Goal: Communication & Community: Answer question/provide support

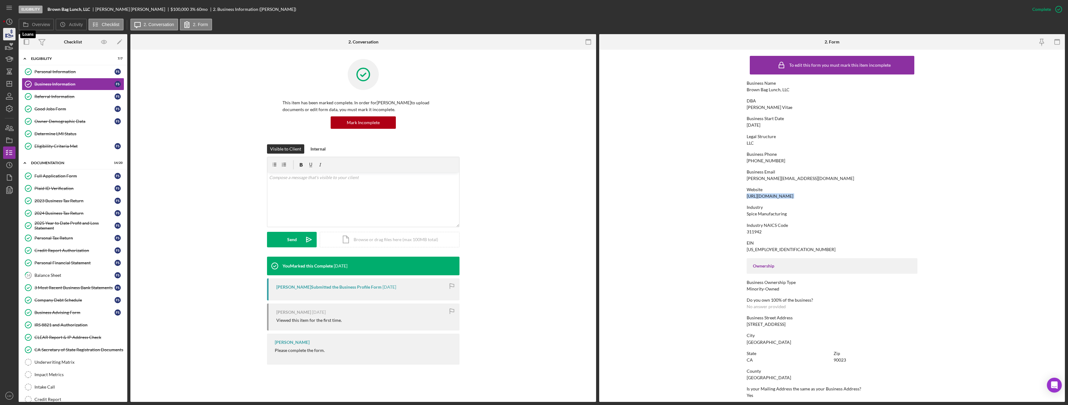
click at [6, 35] on polygon "button" at bounding box center [6, 35] width 1 height 3
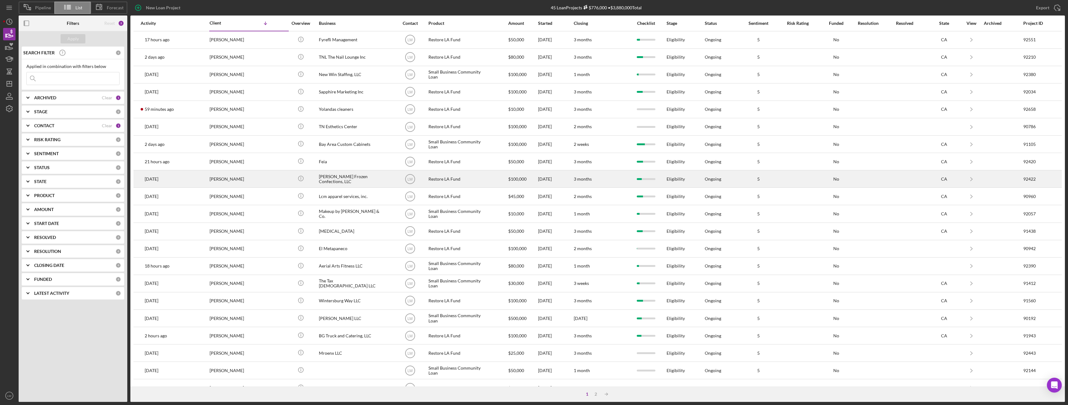
click at [350, 180] on div "Dibblee Frozen Confections, LLC" at bounding box center [350, 179] width 62 height 16
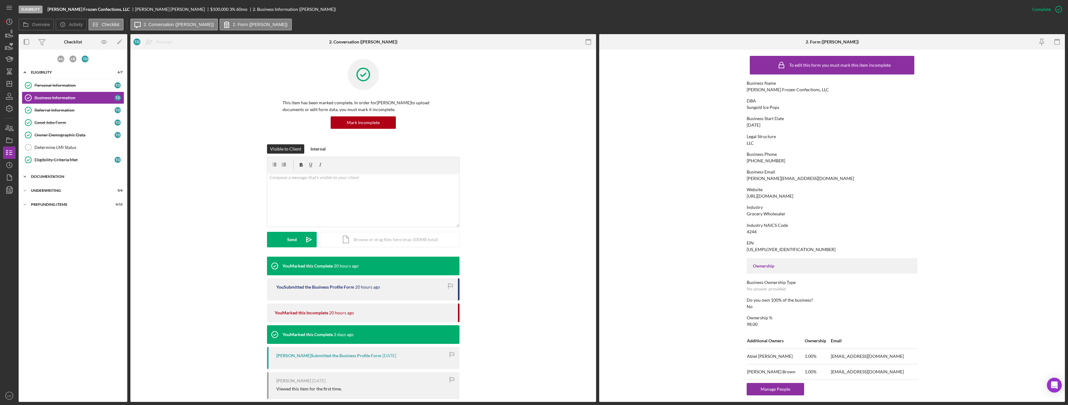
click at [61, 178] on div "Documentation" at bounding box center [75, 177] width 89 height 4
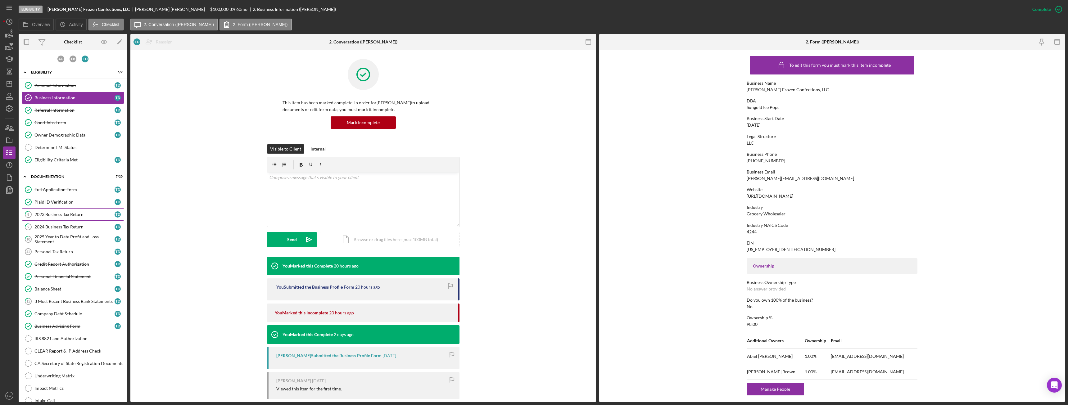
click at [70, 214] on div "2023 Business Tax Return" at bounding box center [74, 214] width 80 height 5
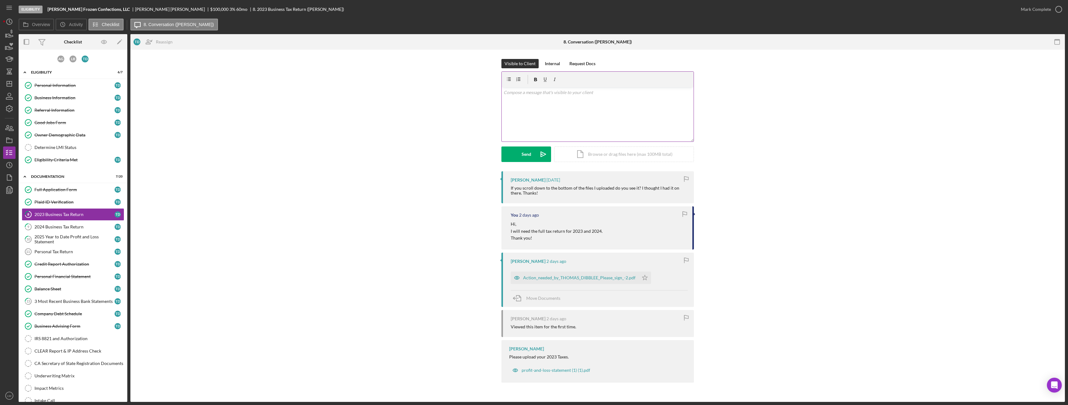
click at [593, 126] on div "v Color teal Color pink Remove color Add row above Add row below Add column bef…" at bounding box center [598, 114] width 192 height 54
click at [578, 93] on p "Hi," at bounding box center [598, 92] width 188 height 7
click at [576, 103] on p "I will need the federal tax returns." at bounding box center [598, 101] width 188 height 7
click at [576, 103] on p "I will need the federal tax returns for" at bounding box center [598, 101] width 188 height 7
click at [543, 113] on p "Thank you!-" at bounding box center [598, 110] width 188 height 7
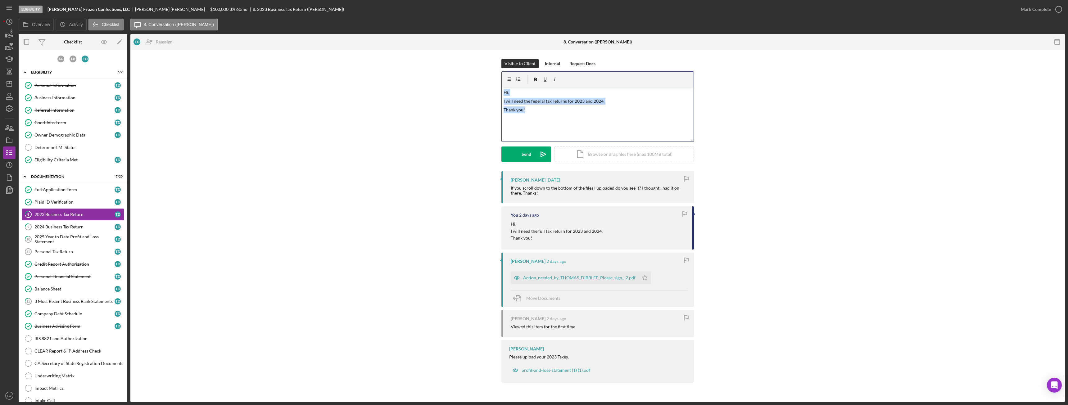
drag, startPoint x: 533, startPoint y: 106, endPoint x: 498, endPoint y: 92, distance: 37.7
click at [498, 92] on div "Visible to Client Internal Request Docs v Color teal Color pink Remove color Ad…" at bounding box center [598, 115] width 916 height 112
copy div "Hi, I will need the federal tax returns for 2023 and 2024. Thank you!"
click at [521, 148] on button "Send Icon/icon-invite-send" at bounding box center [527, 155] width 50 height 16
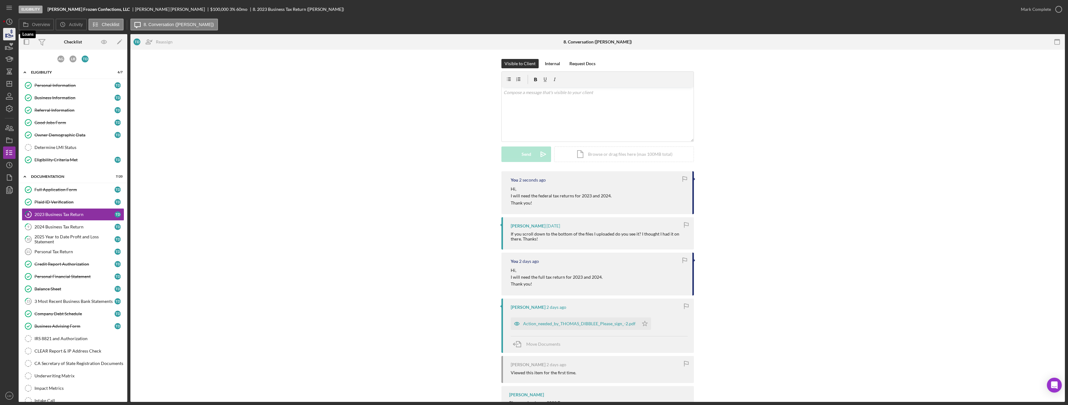
click at [10, 36] on icon "button" at bounding box center [10, 34] width 16 height 16
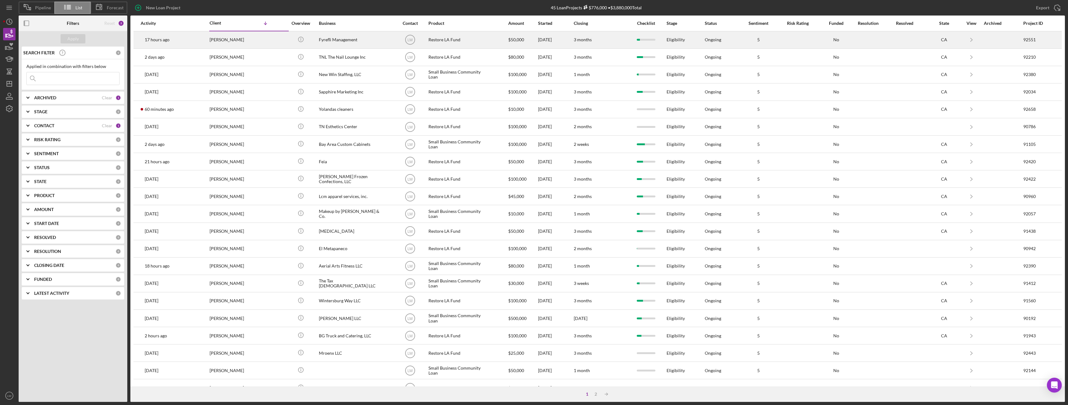
click at [241, 40] on div "Zoe Paige" at bounding box center [241, 40] width 62 height 16
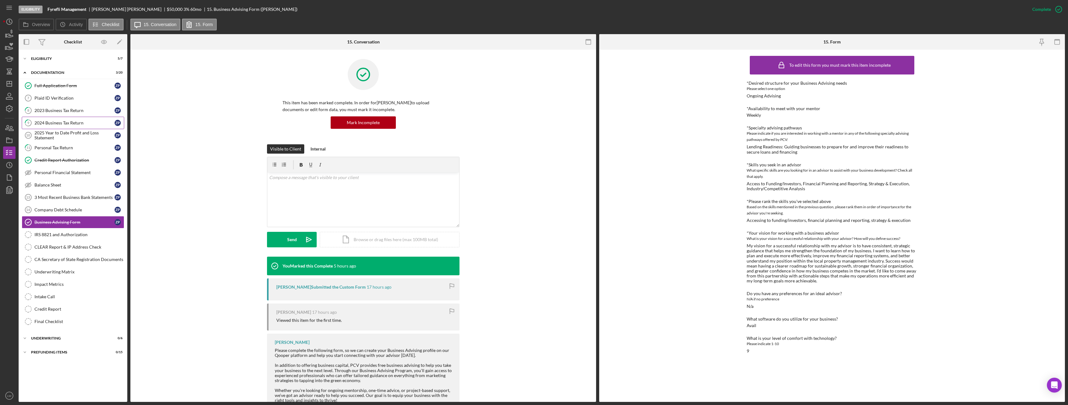
click at [64, 117] on link "9 2024 Business Tax Return Z P" at bounding box center [73, 123] width 102 height 12
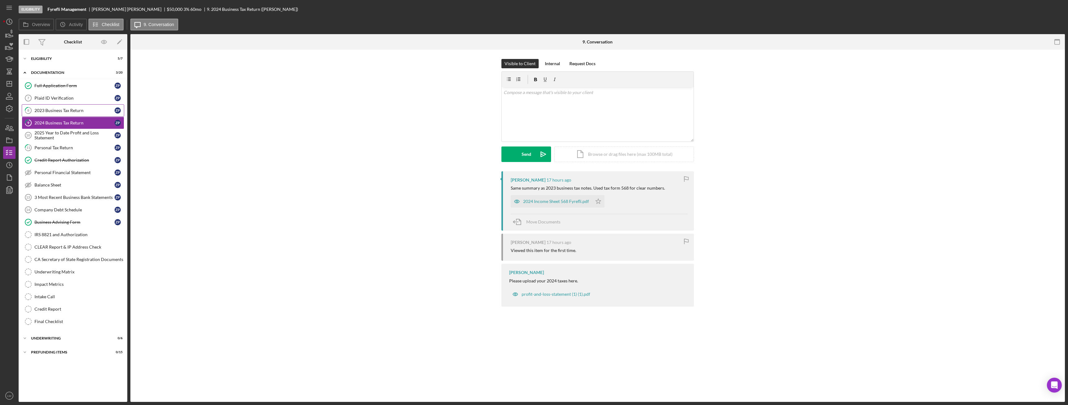
click at [67, 110] on div "2023 Business Tax Return" at bounding box center [74, 110] width 80 height 5
click at [529, 204] on div "Income Sheet.pdf" at bounding box center [535, 206] width 49 height 12
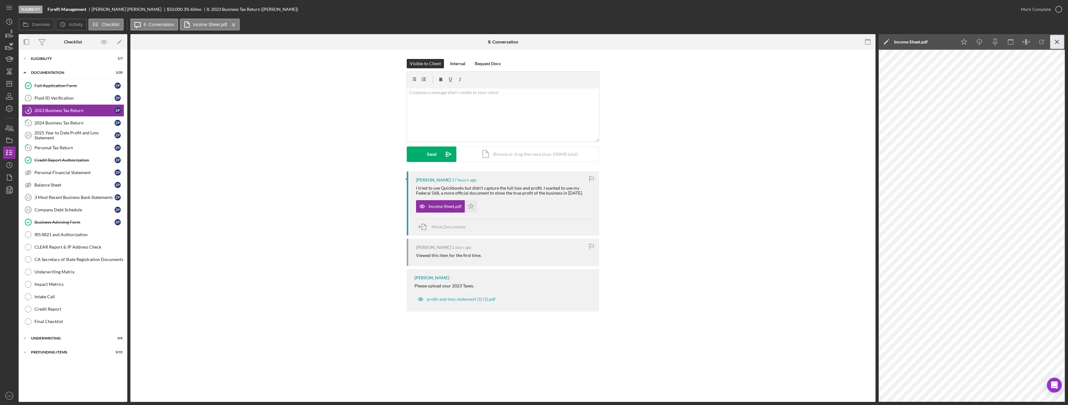
click at [1059, 43] on line "button" at bounding box center [1057, 41] width 3 height 3
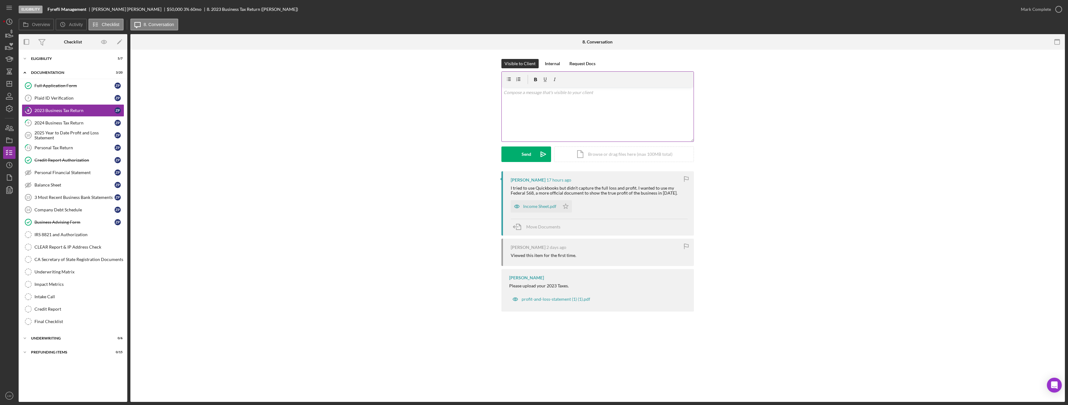
click at [570, 127] on div "v Color teal Color pink Remove color Add row above Add row below Add column bef…" at bounding box center [598, 114] width 192 height 54
click at [530, 155] on div "Send" at bounding box center [527, 155] width 10 height 16
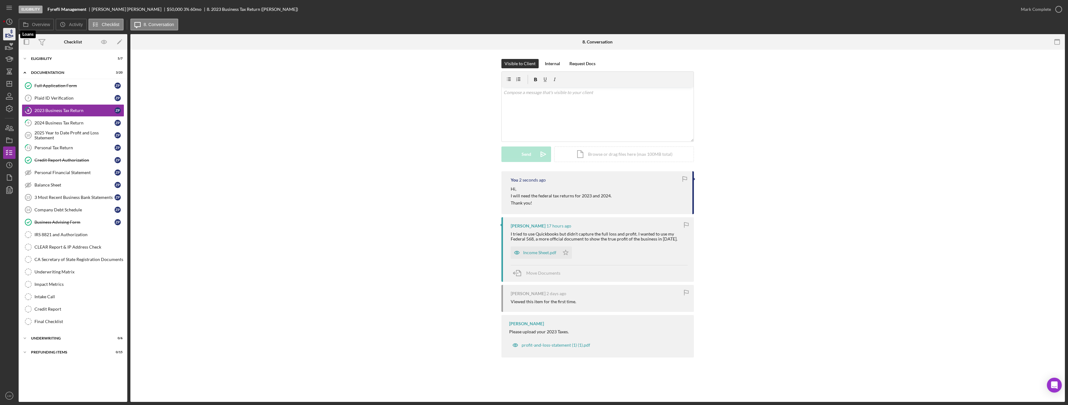
click at [7, 34] on icon "button" at bounding box center [10, 35] width 7 height 3
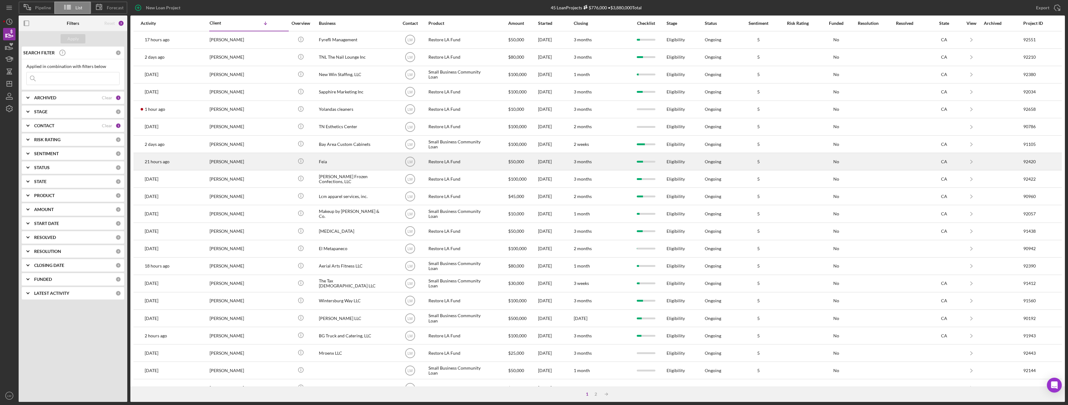
click at [364, 163] on div "Feia" at bounding box center [350, 161] width 62 height 16
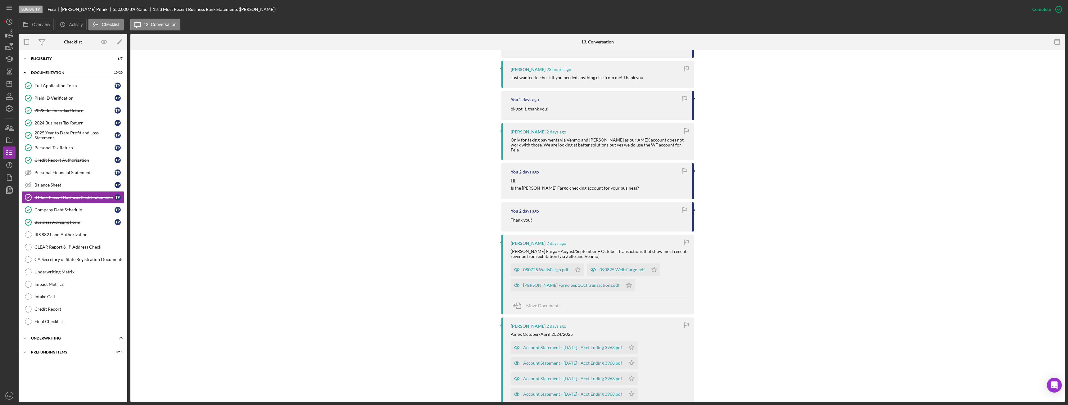
scroll to position [279, 0]
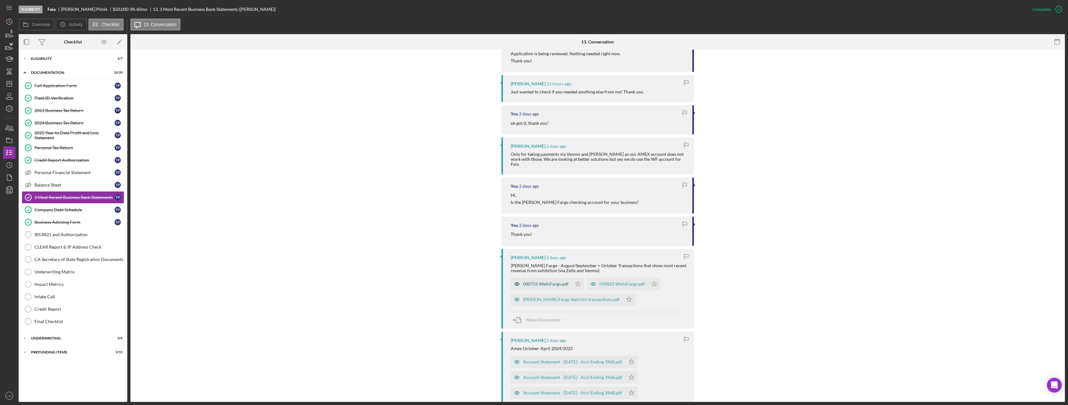
click at [547, 282] on div "080725 WellsFargo.pdf" at bounding box center [545, 284] width 45 height 5
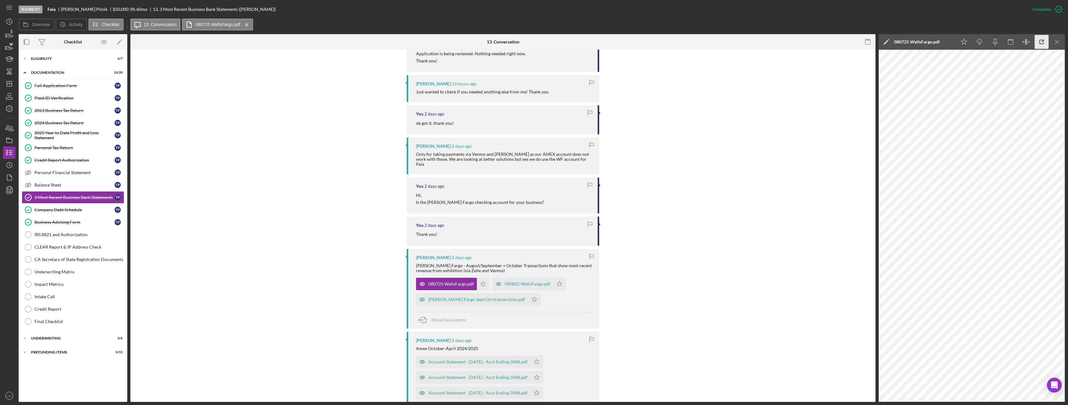
click at [1045, 40] on icon "button" at bounding box center [1042, 42] width 14 height 14
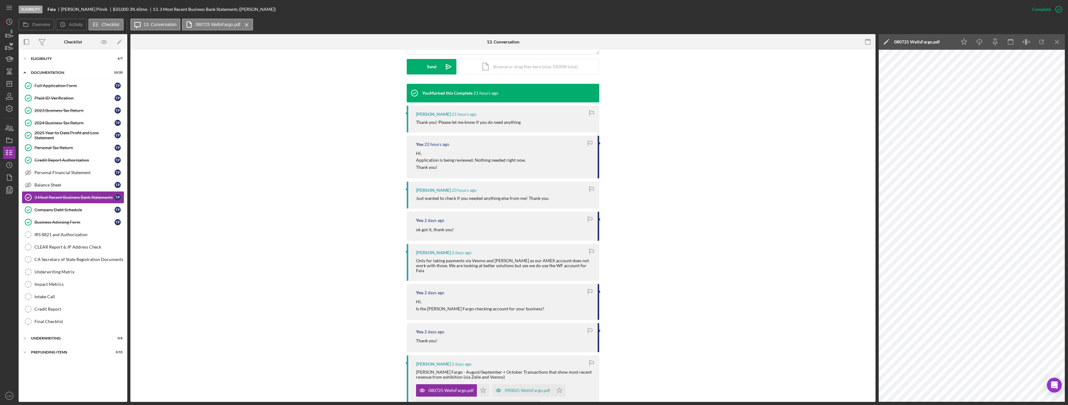
scroll to position [217, 0]
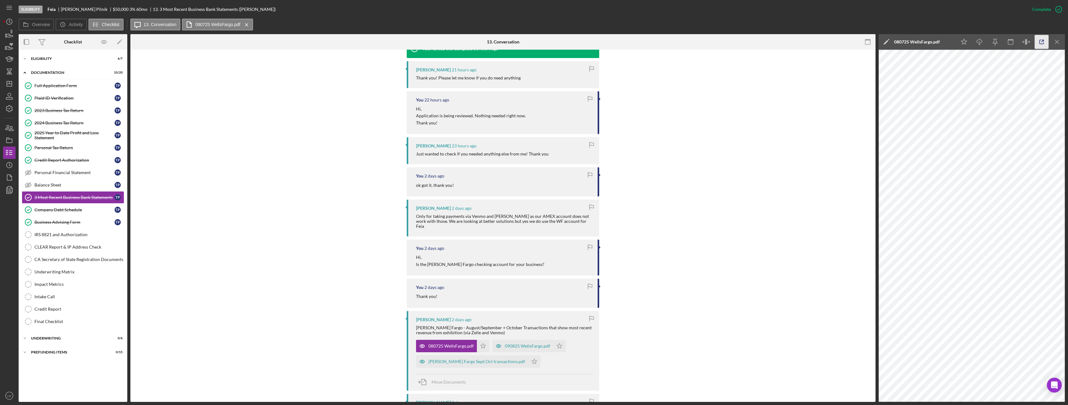
click at [1043, 45] on icon "button" at bounding box center [1042, 42] width 14 height 14
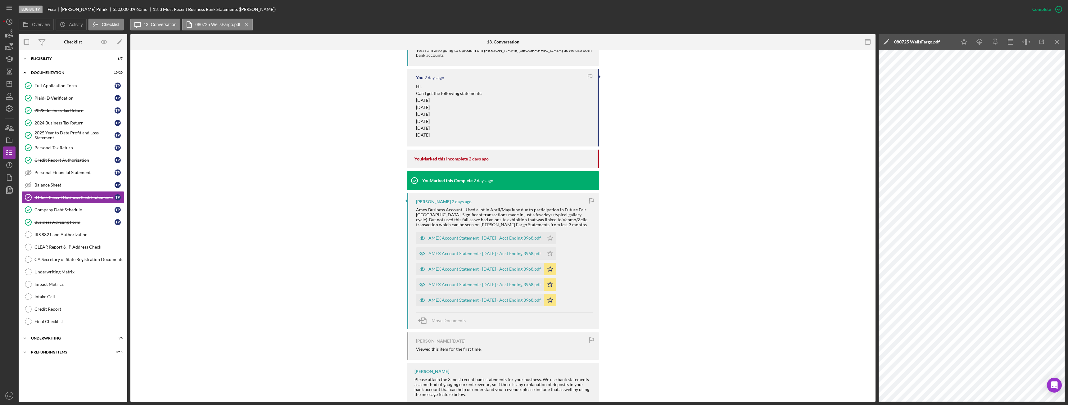
scroll to position [739, 0]
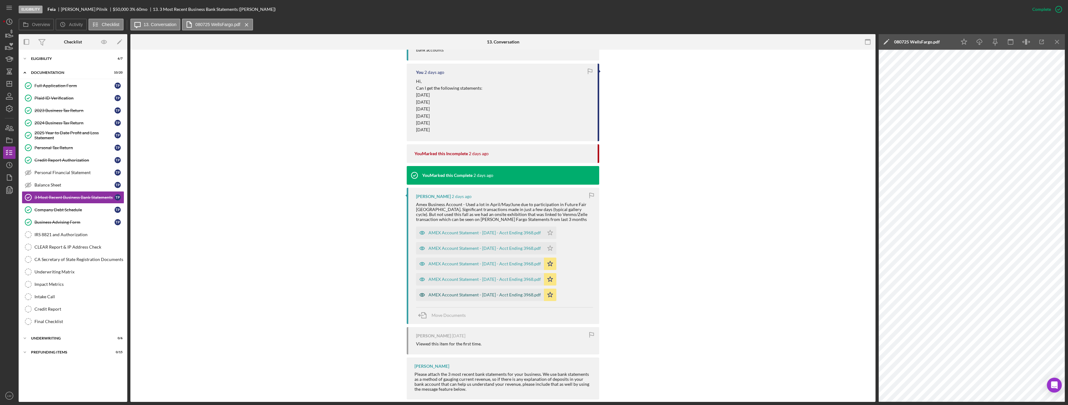
click at [497, 289] on div "AMEX Account Statement - July 2025 - Acct Ending 3968.pdf" at bounding box center [480, 295] width 128 height 12
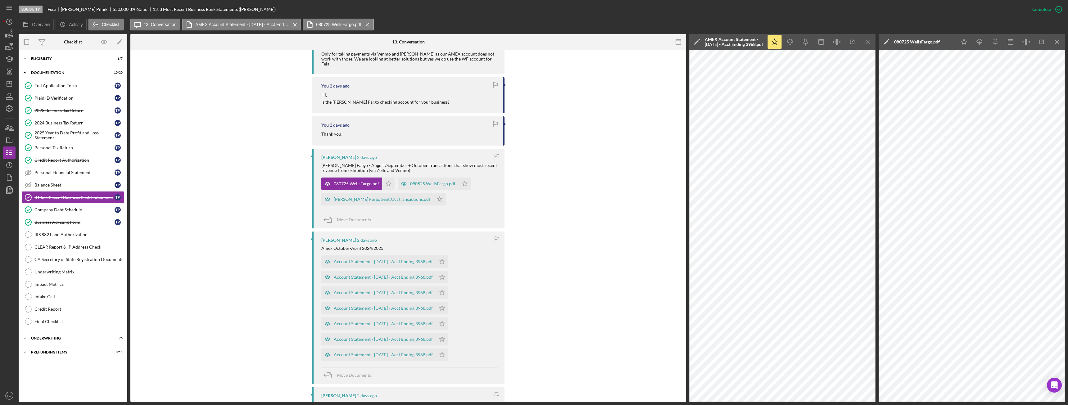
scroll to position [366, 0]
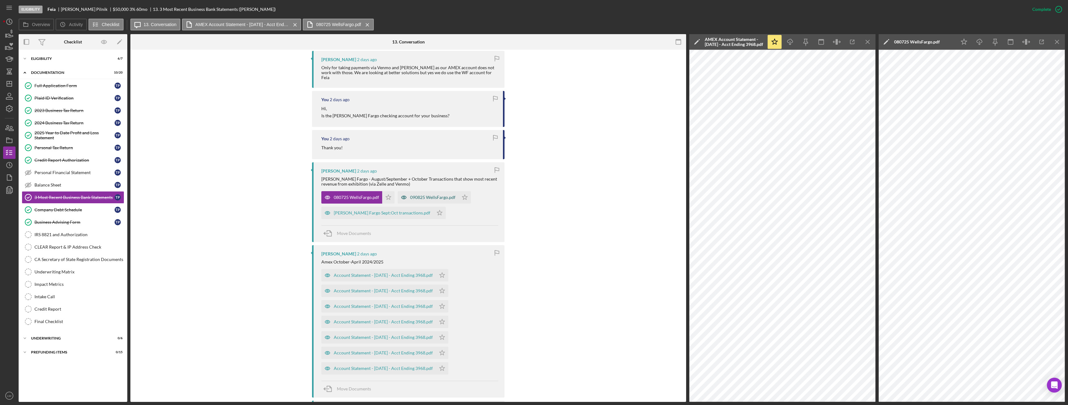
click at [440, 195] on div "090825 WellsFargo.pdf" at bounding box center [432, 197] width 45 height 5
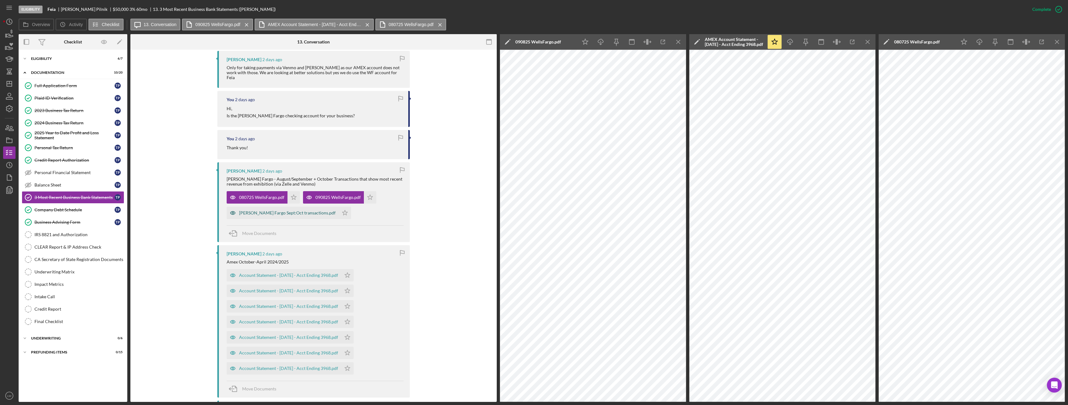
click at [280, 211] on div "Wells Fargo Sept:Oct transactions.pdf" at bounding box center [283, 213] width 112 height 12
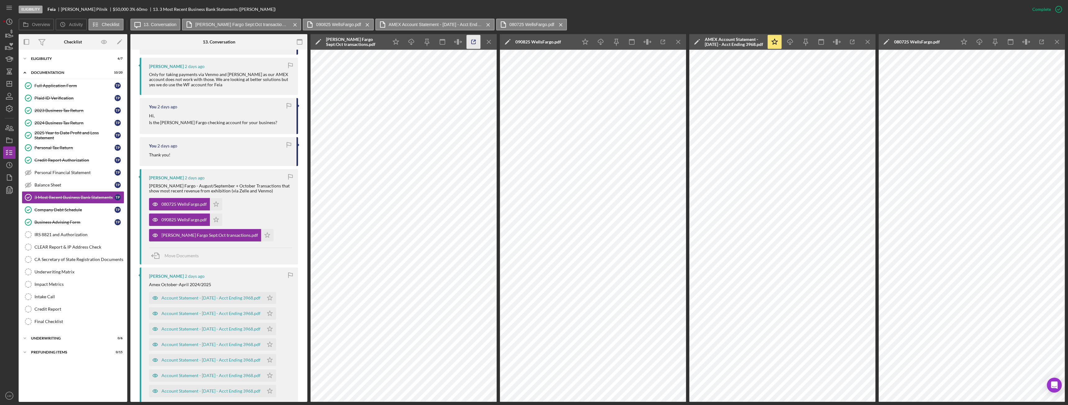
click at [472, 47] on icon "button" at bounding box center [474, 42] width 14 height 14
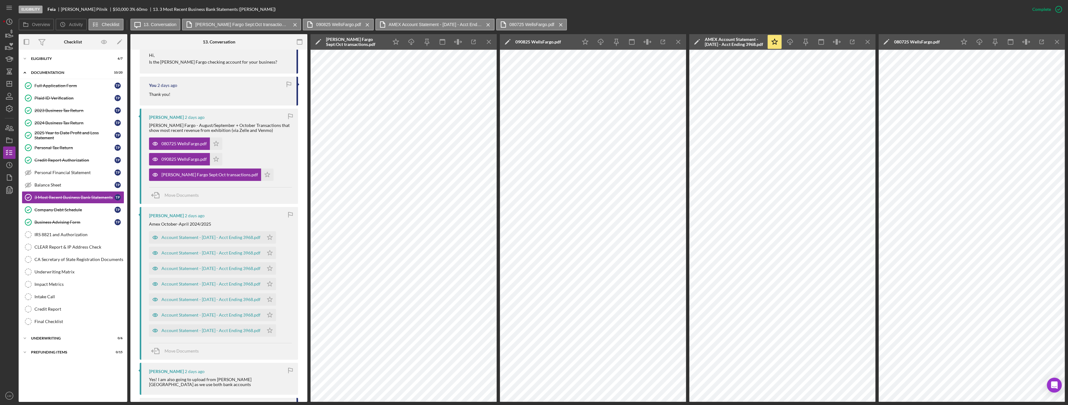
scroll to position [428, 0]
click at [49, 56] on div "Icon/Expander Eligibility 6 / 7" at bounding box center [73, 58] width 109 height 12
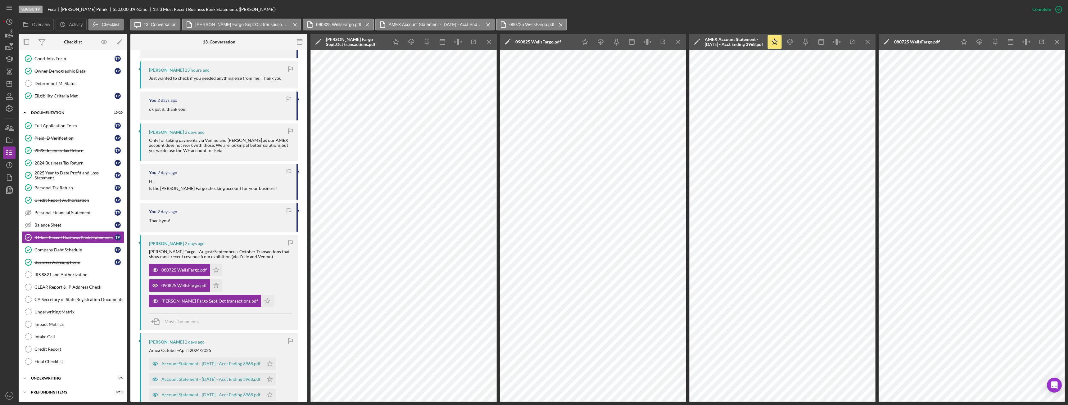
scroll to position [273, 0]
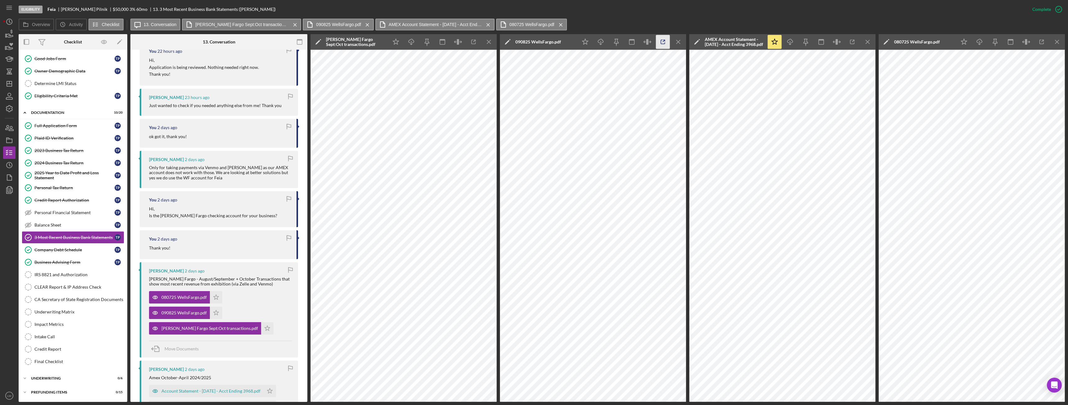
click at [664, 42] on icon "button" at bounding box center [663, 42] width 14 height 14
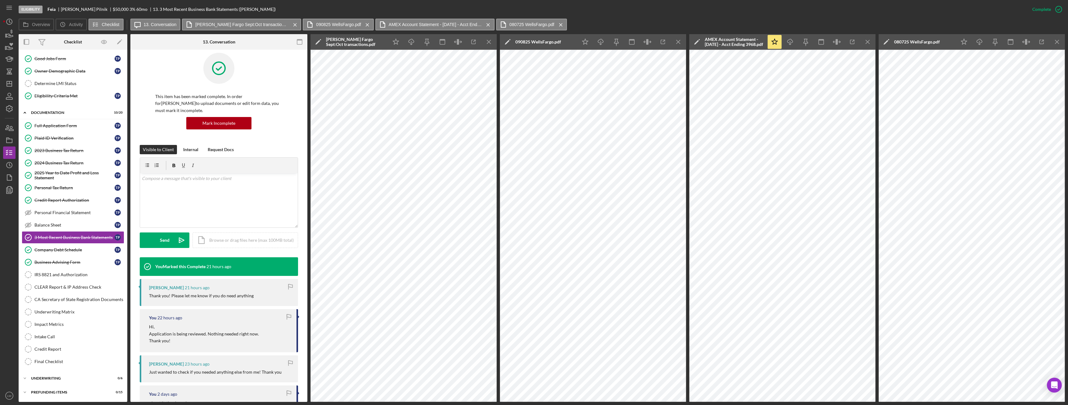
scroll to position [0, 0]
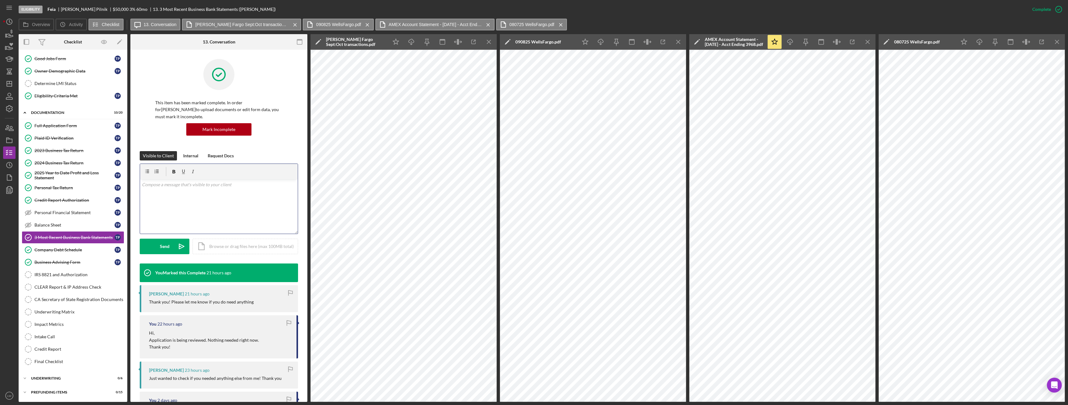
click at [253, 198] on div "v Color teal Color pink Remove color Add row above Add row below Add column bef…" at bounding box center [219, 206] width 158 height 54
click at [261, 181] on p "The wells Fargo account is only used for business/personal or b oth?" at bounding box center [219, 188] width 154 height 14
click at [173, 239] on button "Send Icon/icon-invite-send" at bounding box center [165, 247] width 50 height 16
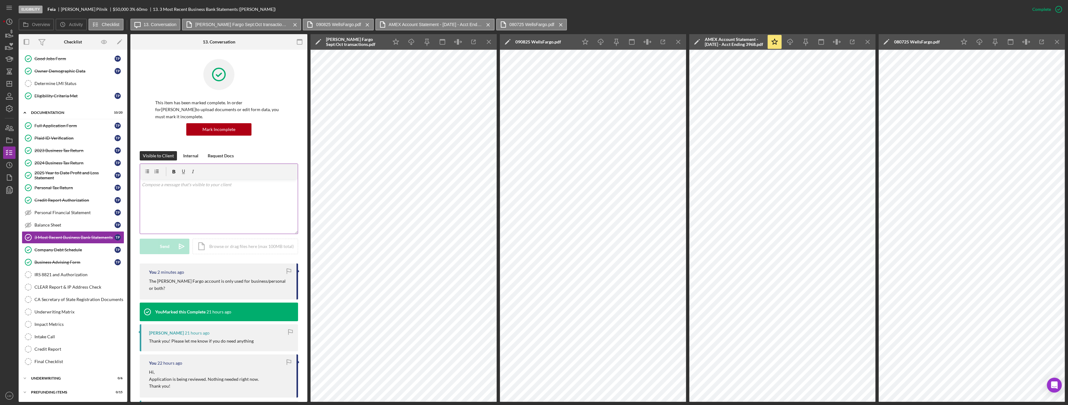
click at [226, 181] on p at bounding box center [219, 184] width 154 height 7
click at [185, 181] on p "Can you please upload September bank statement." at bounding box center [219, 184] width 154 height 7
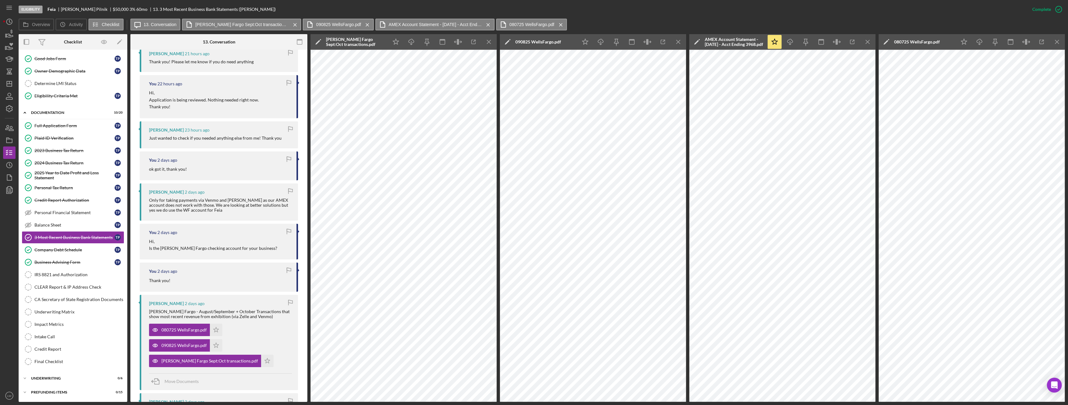
scroll to position [62, 0]
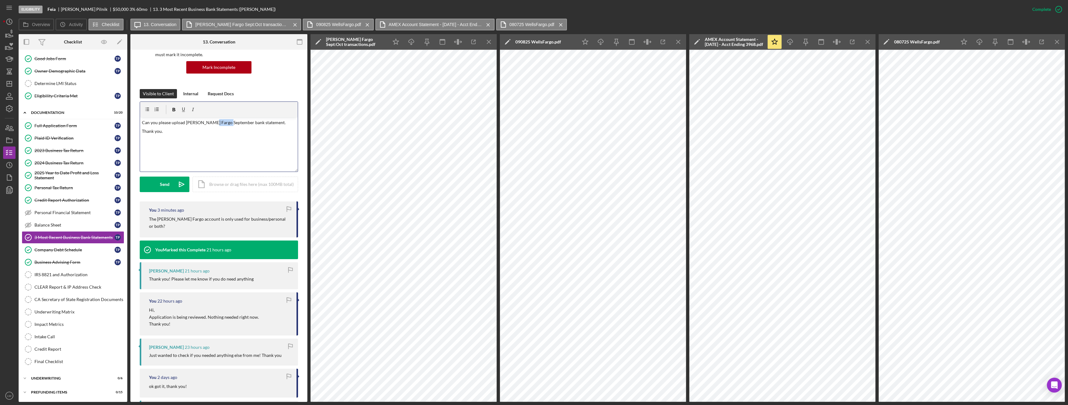
drag, startPoint x: 229, startPoint y: 115, endPoint x: 209, endPoint y: 114, distance: 19.6
click at [209, 119] on p "Can you please upload Wells Fargo September bank statement." at bounding box center [219, 122] width 154 height 7
click at [182, 179] on icon "Icon/icon-invite-send" at bounding box center [182, 185] width 16 height 16
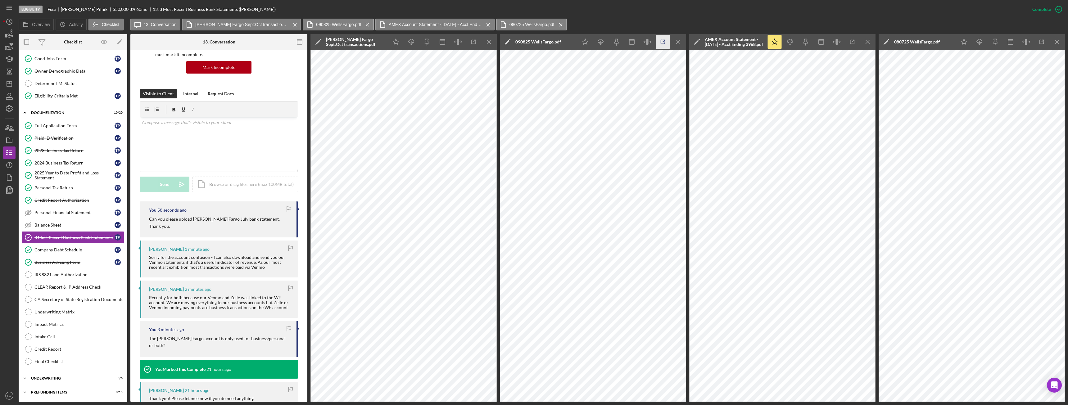
click at [662, 42] on icon "button" at bounding box center [663, 42] width 14 height 14
click at [486, 42] on icon "Icon/Menu Close" at bounding box center [489, 42] width 14 height 14
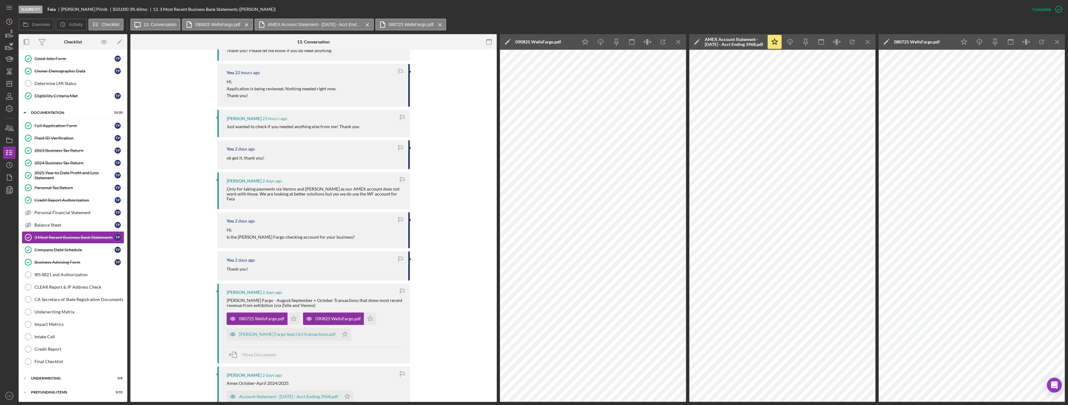
scroll to position [404, 0]
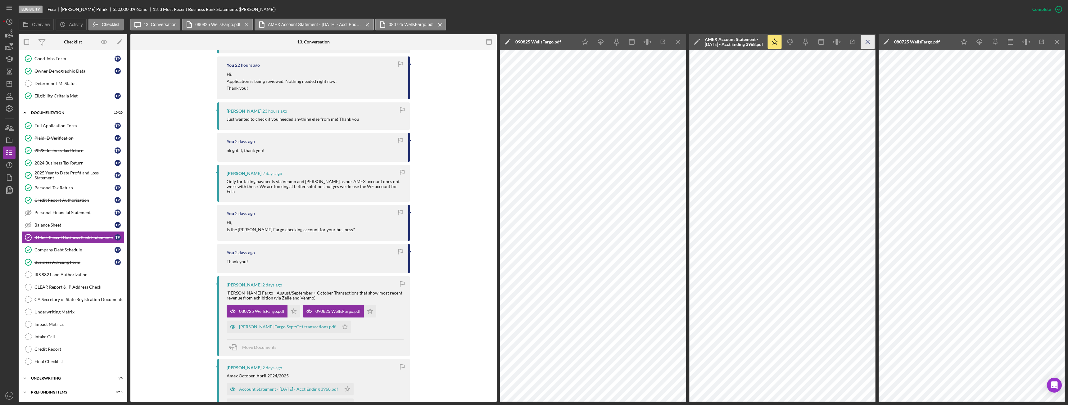
click at [870, 42] on icon "Icon/Menu Close" at bounding box center [868, 42] width 14 height 14
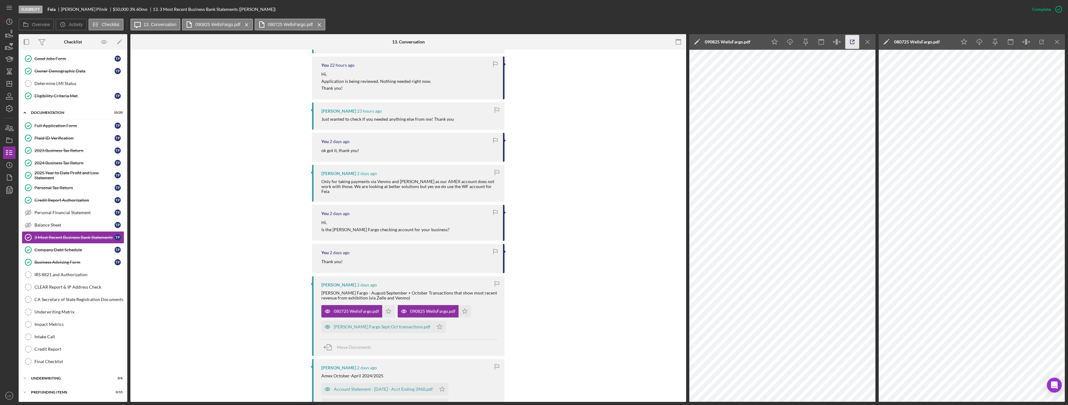
click at [854, 43] on icon "button" at bounding box center [853, 42] width 14 height 14
click at [1052, 37] on icon "Icon/Menu Close" at bounding box center [1058, 42] width 14 height 14
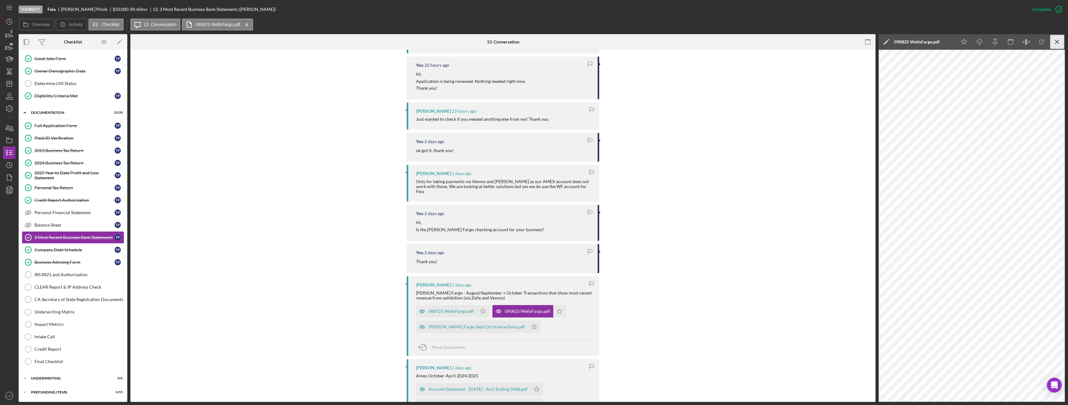
click at [1059, 43] on icon "Icon/Menu Close" at bounding box center [1058, 42] width 14 height 14
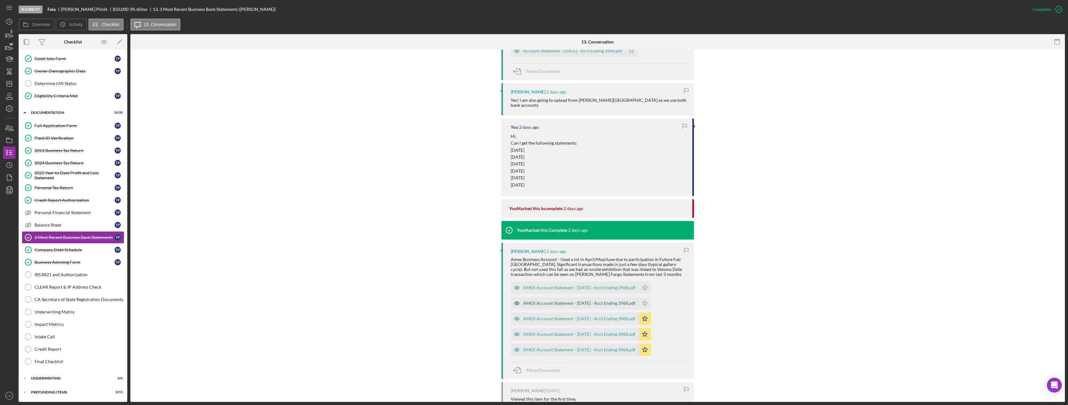
scroll to position [890, 0]
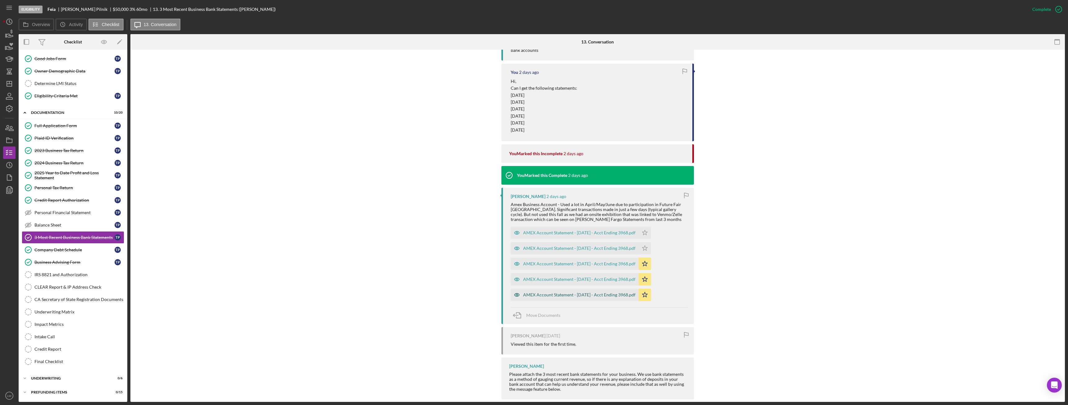
click at [556, 293] on div "AMEX Account Statement - July 2025 - Acct Ending 3968.pdf" at bounding box center [579, 295] width 112 height 5
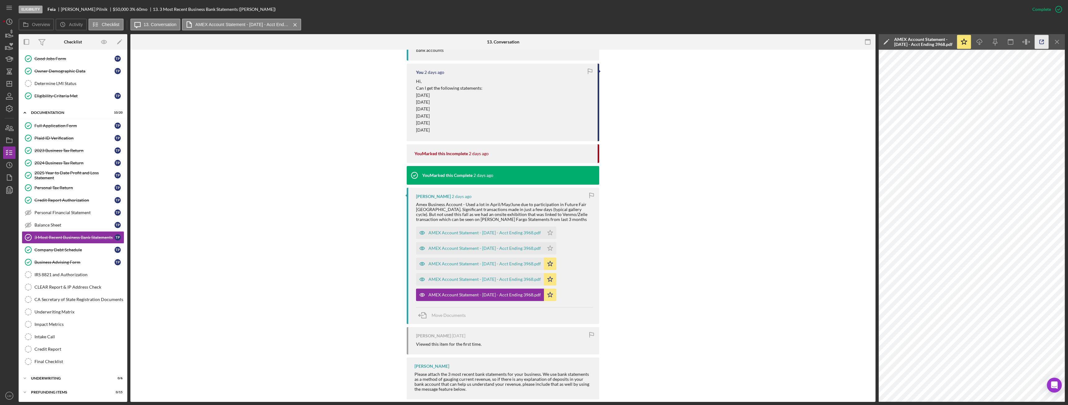
click at [1041, 40] on icon "button" at bounding box center [1042, 42] width 14 height 14
click at [475, 273] on div "AMEX Account Statement - August 2025 - Acct Ending 3968.pdf" at bounding box center [480, 279] width 128 height 12
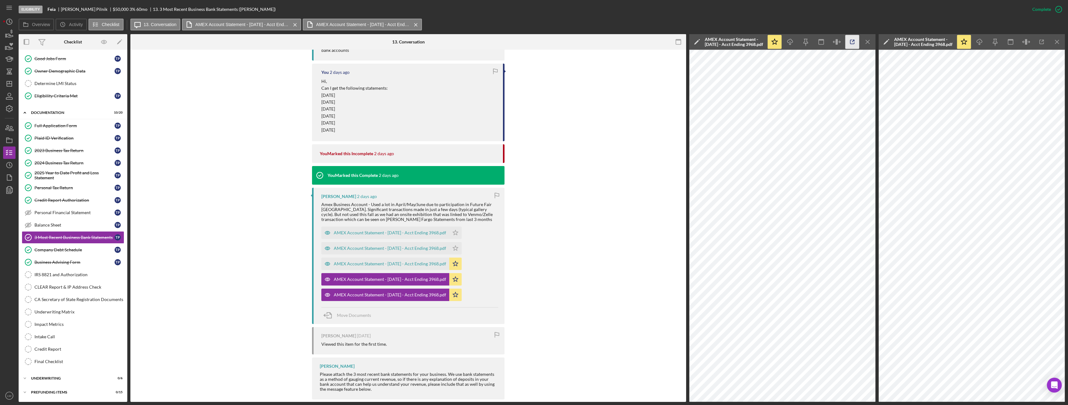
click at [853, 46] on icon "button" at bounding box center [853, 42] width 14 height 14
click at [434, 261] on div "AMEX Account Statement - September 2025 - Acct Ending 3968.pdf" at bounding box center [390, 263] width 112 height 5
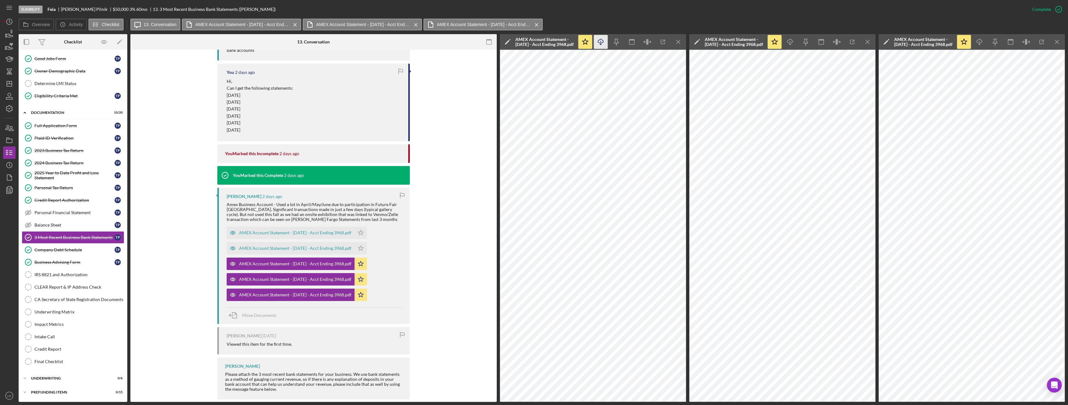
click at [599, 41] on icon "Icon/Download" at bounding box center [601, 42] width 14 height 14
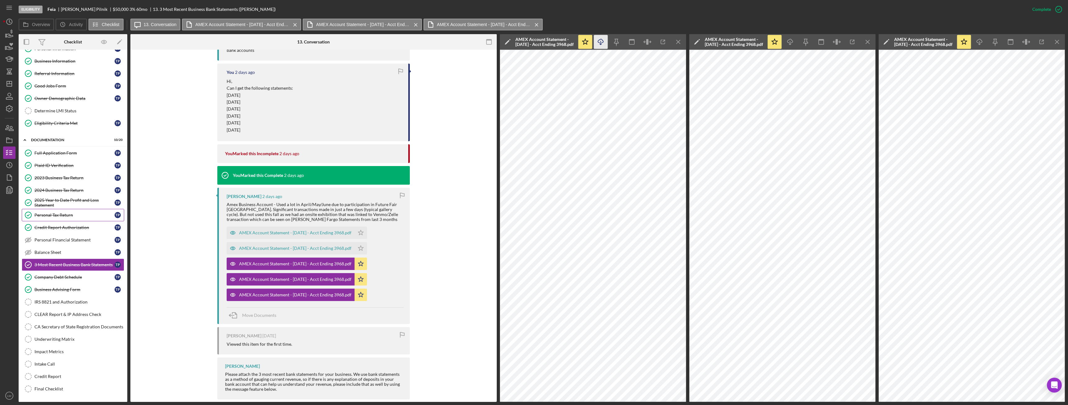
scroll to position [0, 0]
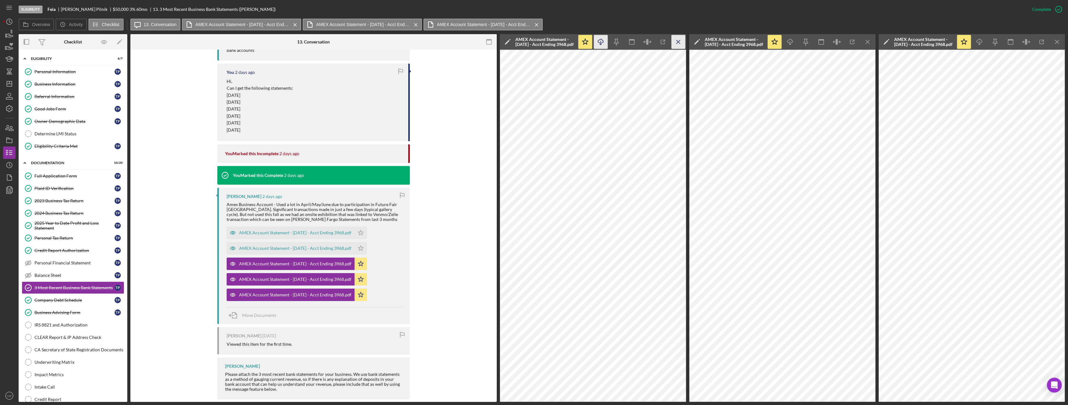
click at [682, 43] on icon "Icon/Menu Close" at bounding box center [679, 42] width 14 height 14
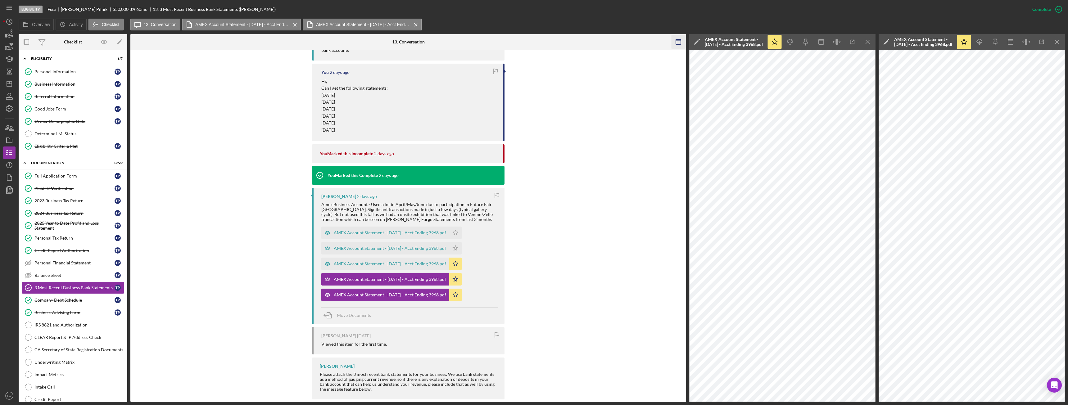
click at [865, 42] on icon "Icon/Menu Close" at bounding box center [868, 42] width 14 height 14
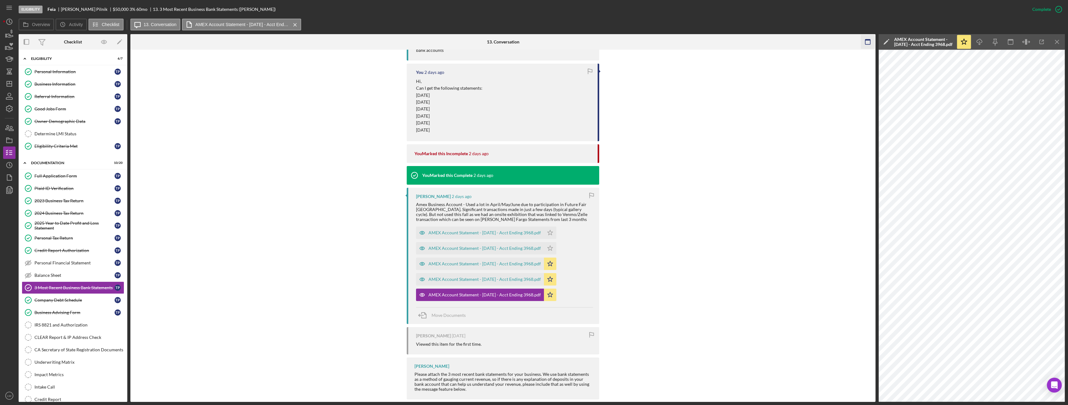
click at [1056, 41] on icon "Icon/Menu Close" at bounding box center [1058, 42] width 14 height 14
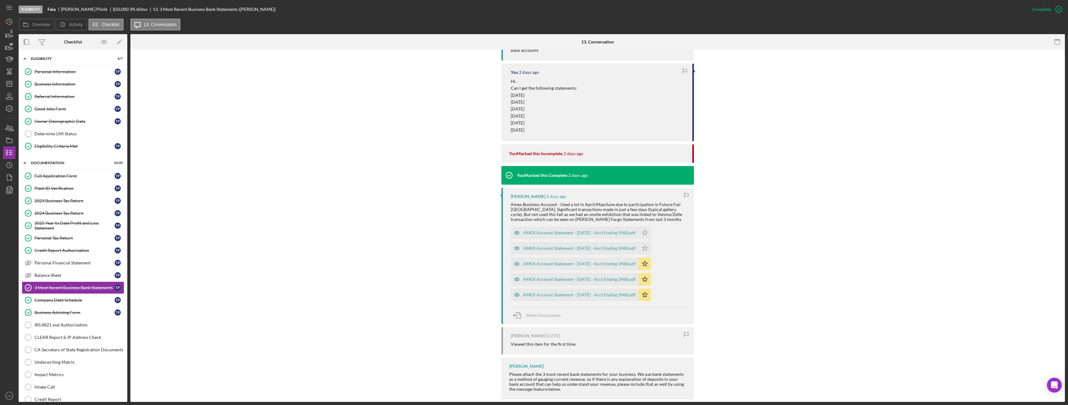
click at [73, 8] on div "Thomas Pilnik" at bounding box center [87, 9] width 52 height 5
drag, startPoint x: 73, startPoint y: 8, endPoint x: 240, endPoint y: 23, distance: 167.8
click at [240, 23] on div "Overview Icon/History Activity Checklist Icon/Message 13. Conversation" at bounding box center [542, 25] width 1047 height 12
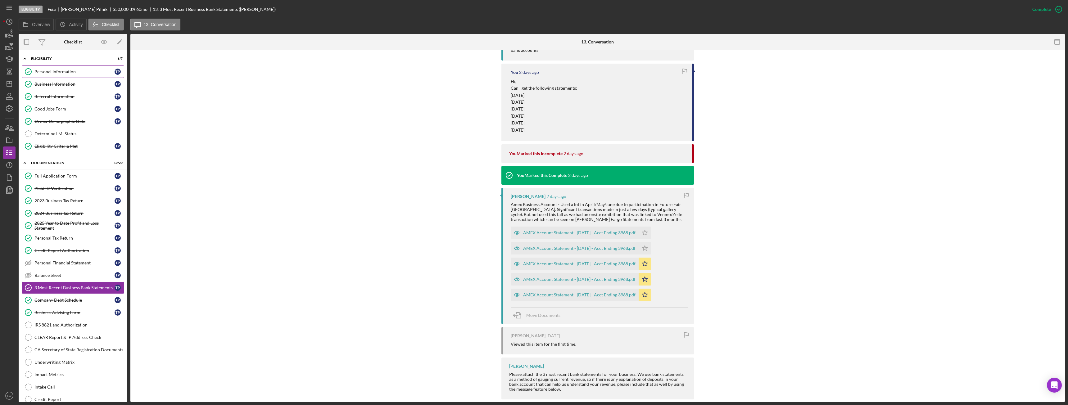
click at [54, 71] on div "Personal Information" at bounding box center [74, 71] width 80 height 5
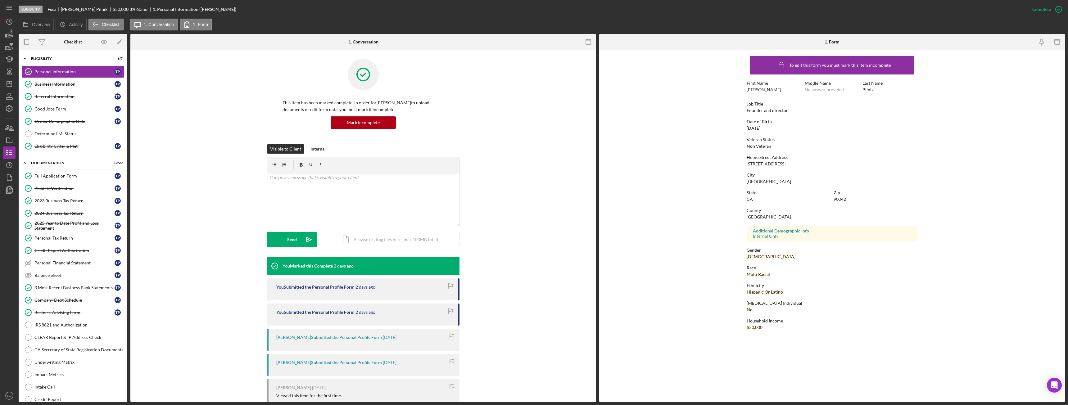
click at [771, 164] on div "6166 oak crest way" at bounding box center [766, 163] width 39 height 5
copy div "6166 oak crest way"
click at [63, 87] on link "Business Information Business Information T P" at bounding box center [73, 84] width 102 height 12
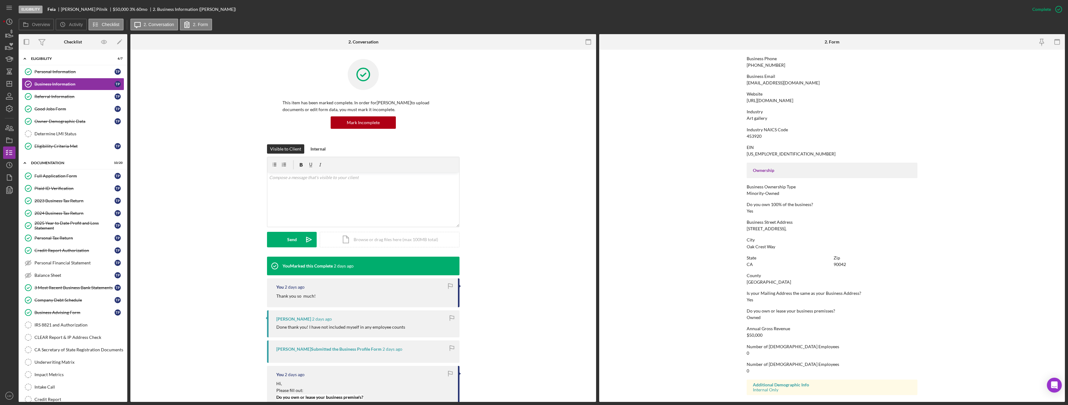
scroll to position [116, 0]
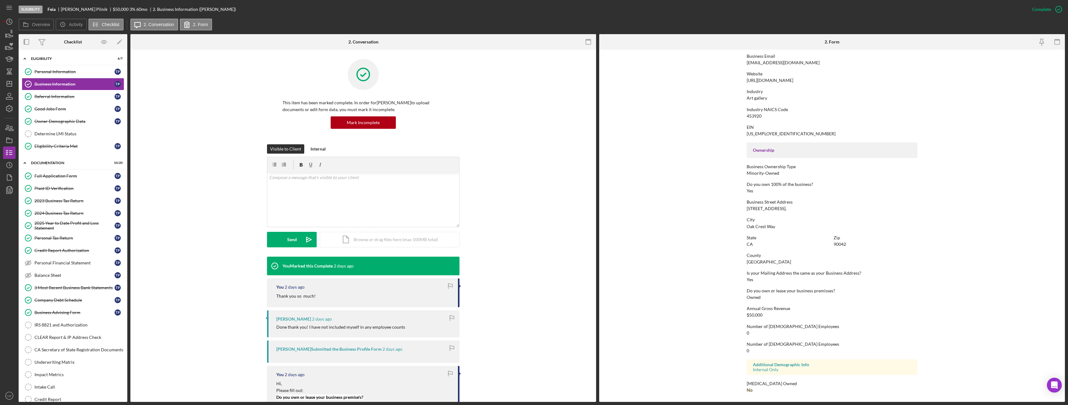
click at [766, 209] on div "6164 oak crest way," at bounding box center [767, 208] width 40 height 5
copy div "6164 oak crest way,"
click at [79, 135] on div "Determine LMI Status" at bounding box center [78, 133] width 89 height 5
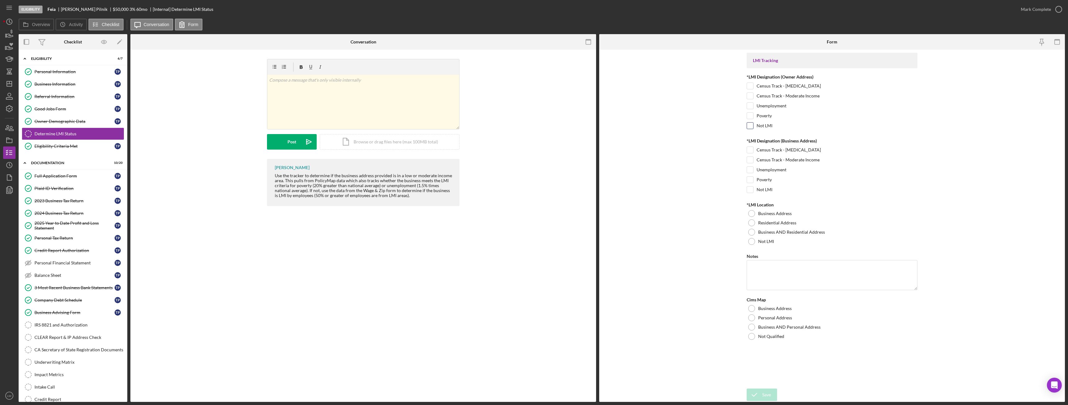
click at [751, 126] on input "Not LMI" at bounding box center [750, 126] width 6 height 6
checkbox input "true"
click at [752, 191] on input "Not LMI" at bounding box center [750, 190] width 6 height 6
checkbox input "true"
click at [751, 243] on div at bounding box center [751, 241] width 7 height 7
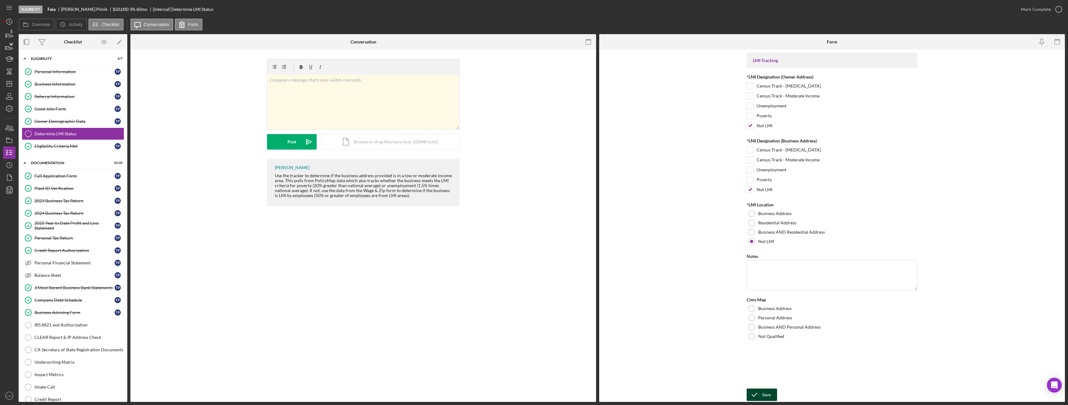
click at [757, 398] on icon "submit" at bounding box center [755, 395] width 16 height 16
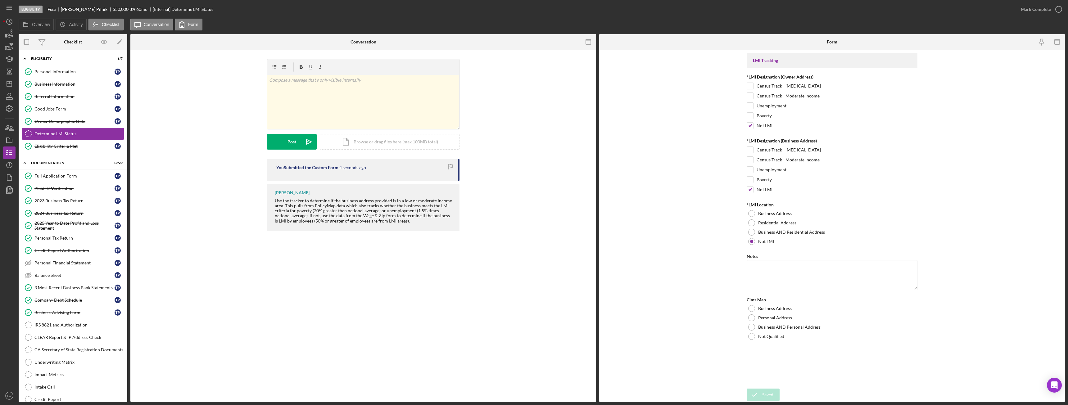
click at [1043, 7] on div "Saved" at bounding box center [1013, 6] width 99 height 2
click at [1041, 9] on div "Mark Complete" at bounding box center [1036, 9] width 30 height 12
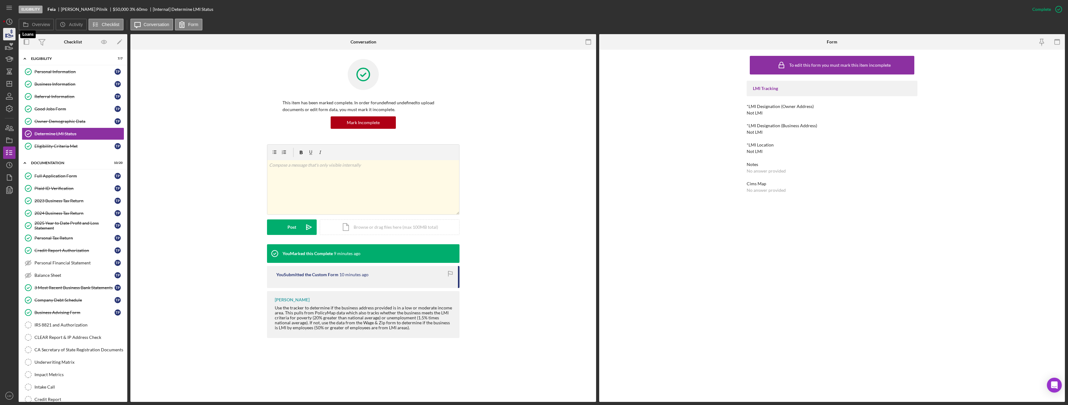
click at [11, 36] on icon "button" at bounding box center [10, 35] width 7 height 3
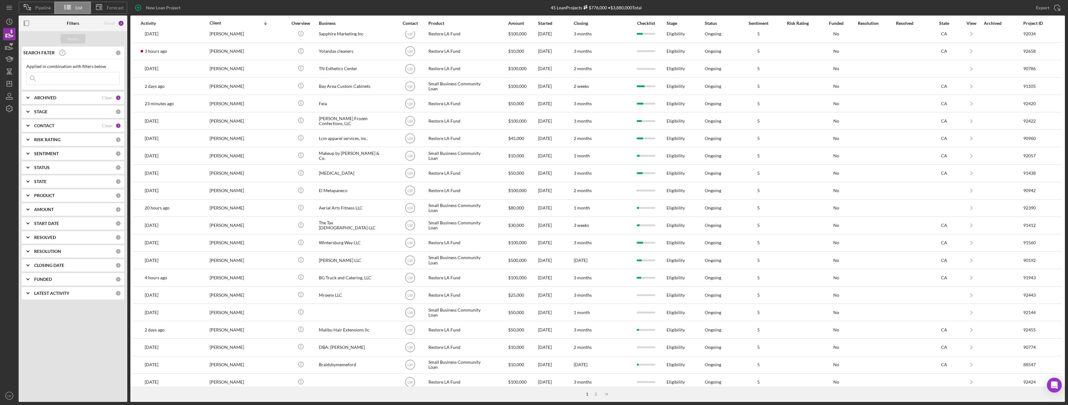
scroll to position [83, 0]
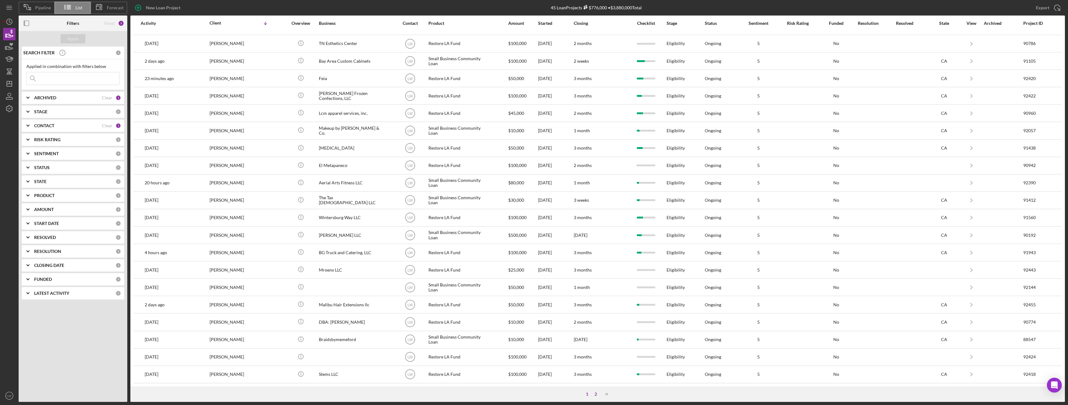
click at [596, 395] on div "2" at bounding box center [596, 394] width 9 height 5
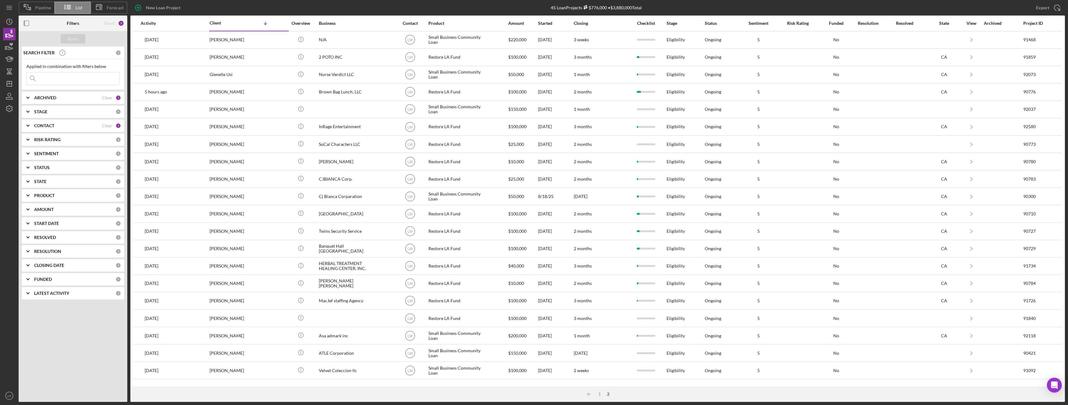
scroll to position [0, 0]
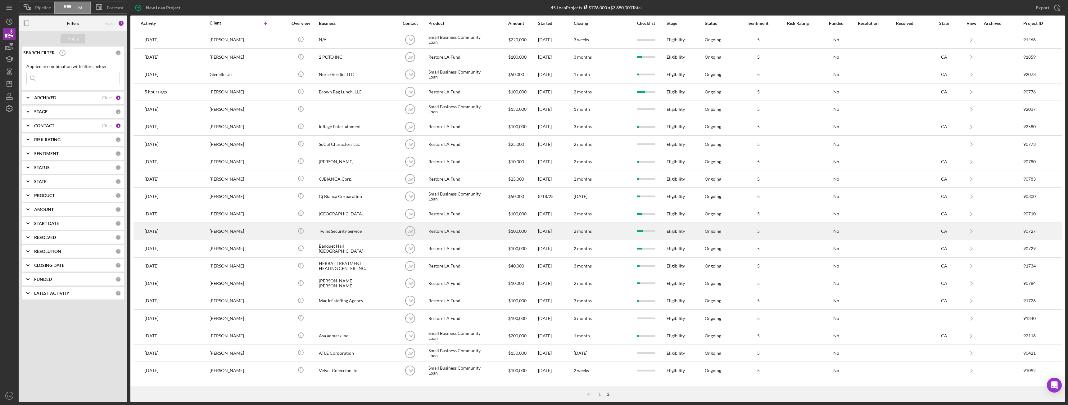
click at [234, 230] on div "Celso Hernandez" at bounding box center [241, 231] width 62 height 16
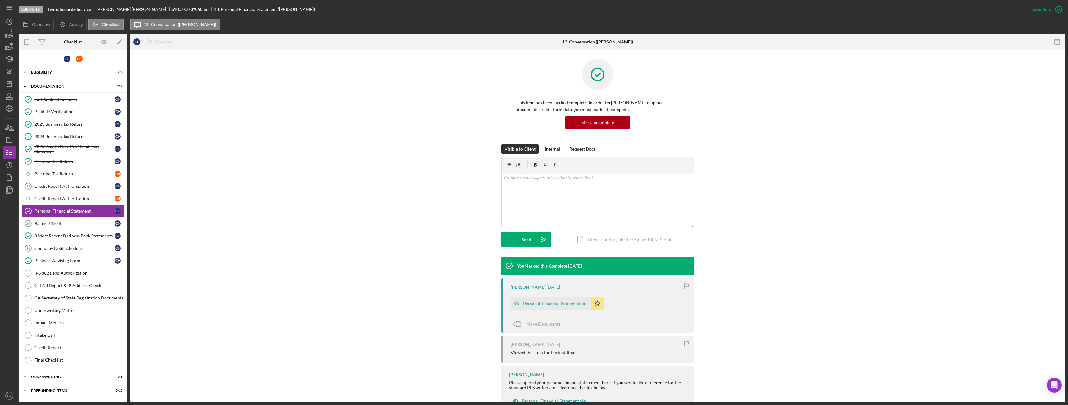
click at [60, 124] on div "2023 Business Tax Return" at bounding box center [74, 124] width 80 height 5
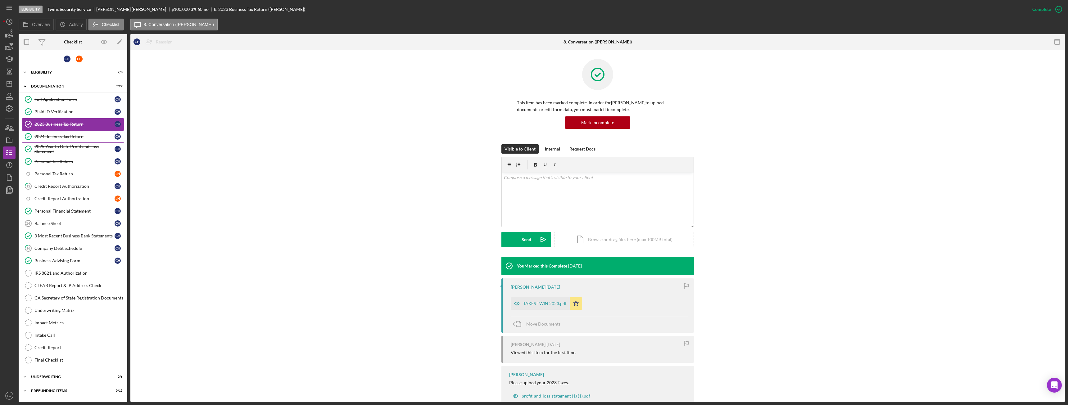
click at [58, 134] on link "2024 Business Tax Return 2024 Business Tax Return C H" at bounding box center [73, 136] width 102 height 12
click at [59, 143] on link "2025 Year to Date Profit and Loss Statement 2025 Year to Date Profit and Loss S…" at bounding box center [73, 149] width 102 height 12
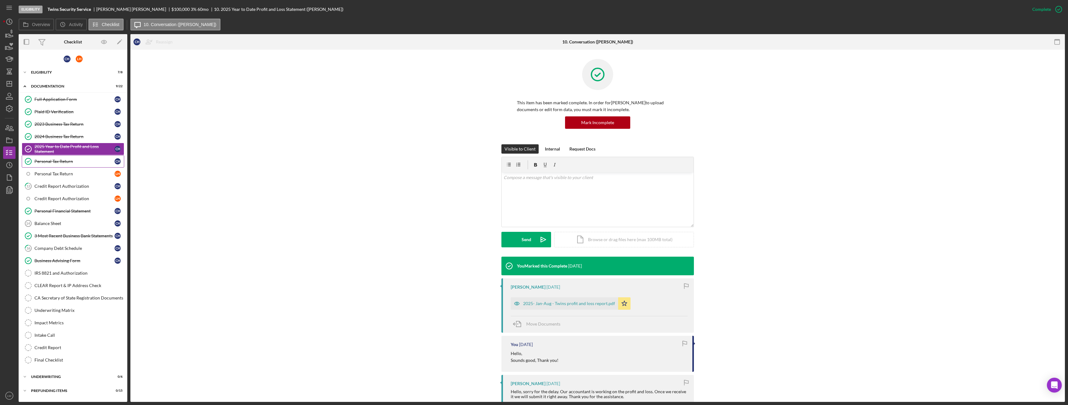
click at [58, 162] on div "Personal Tax Return" at bounding box center [74, 161] width 80 height 5
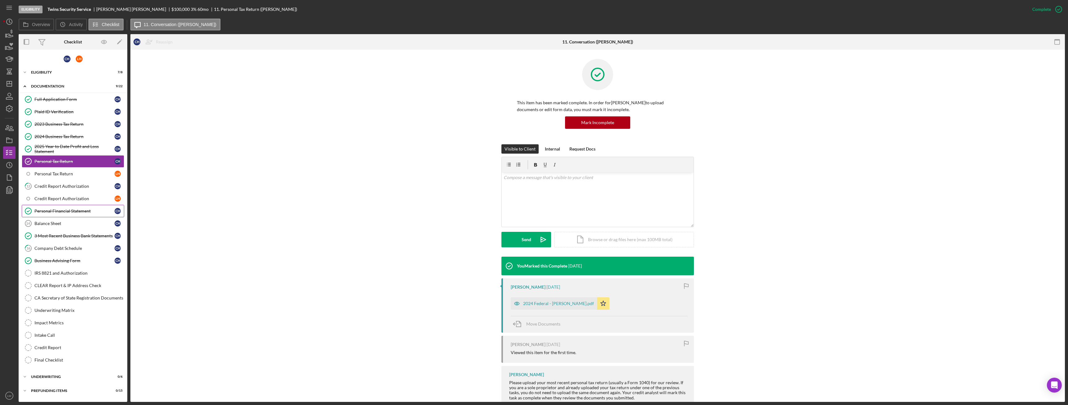
click at [61, 213] on div "Personal Financial Statement" at bounding box center [74, 211] width 80 height 5
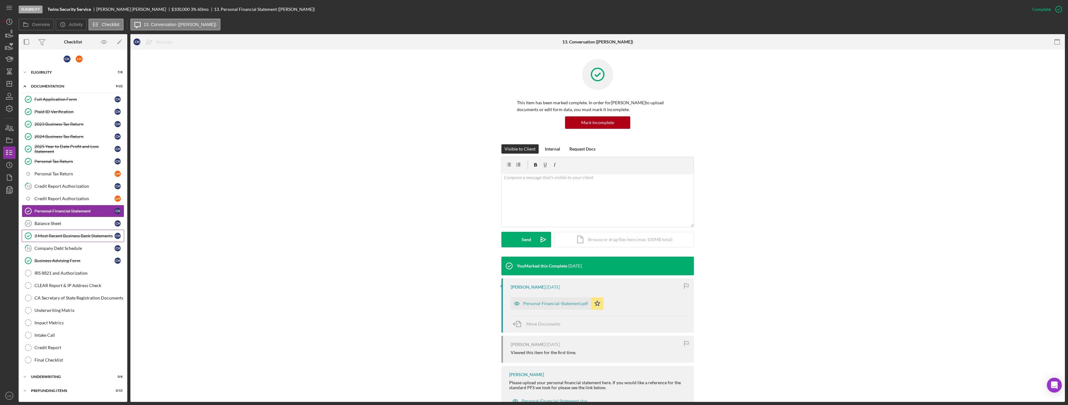
click at [63, 234] on div "3 Most Recent Business Bank Statements" at bounding box center [74, 236] width 80 height 5
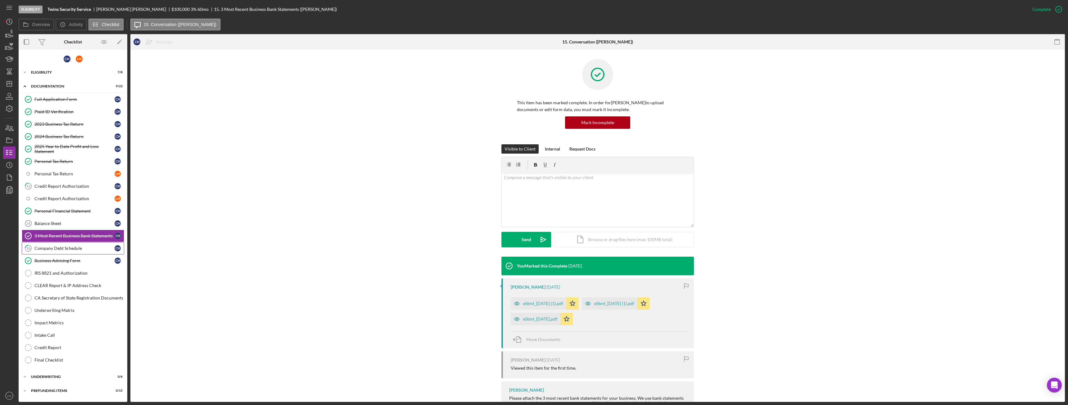
click at [65, 250] on div "Company Debt Schedule" at bounding box center [74, 248] width 80 height 5
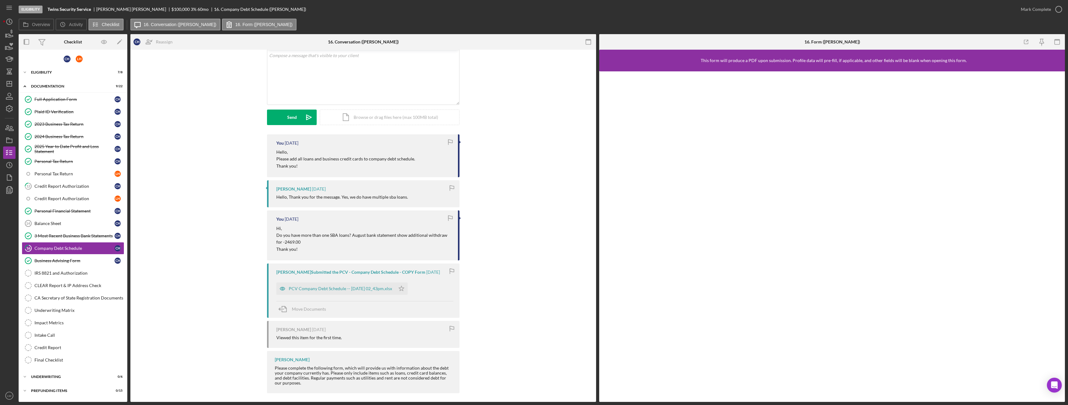
scroll to position [41, 0]
click at [342, 288] on div "PCV Company Debt Schedule -- 2025-09-15 02_43pm.xlsx" at bounding box center [335, 285] width 119 height 12
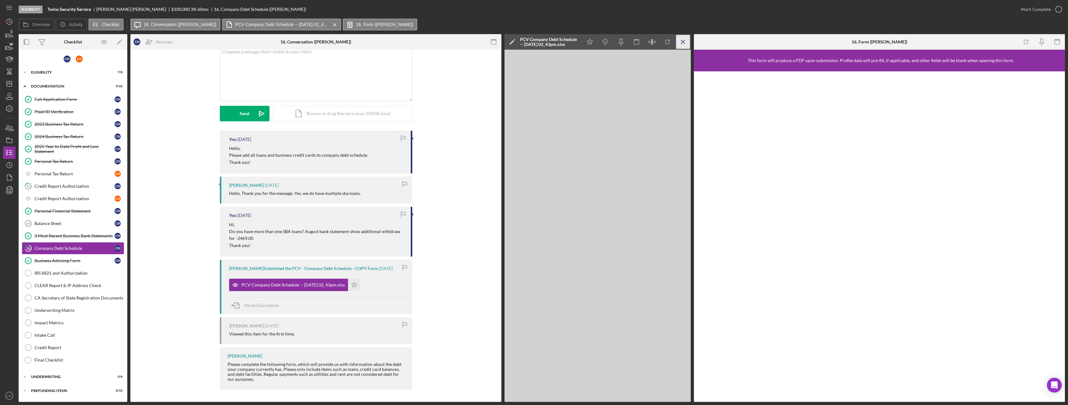
click at [682, 41] on icon "Icon/Menu Close" at bounding box center [683, 42] width 14 height 14
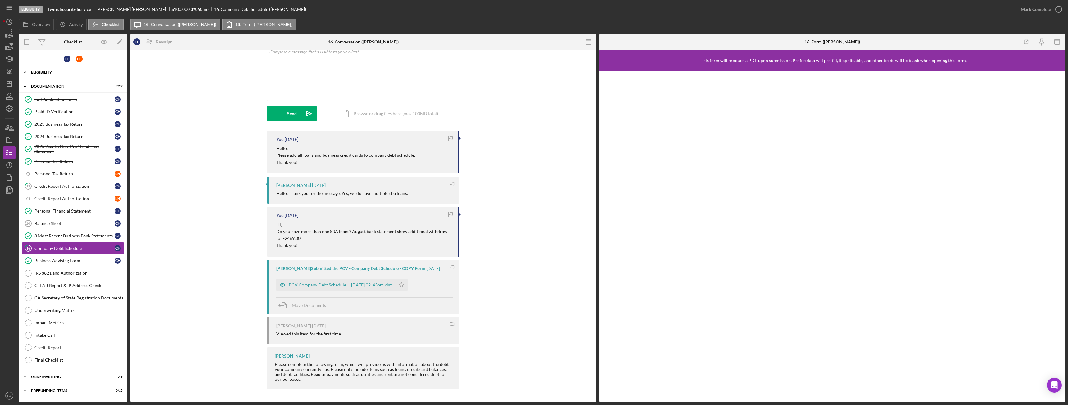
click at [54, 73] on div "Eligibility" at bounding box center [75, 72] width 89 height 4
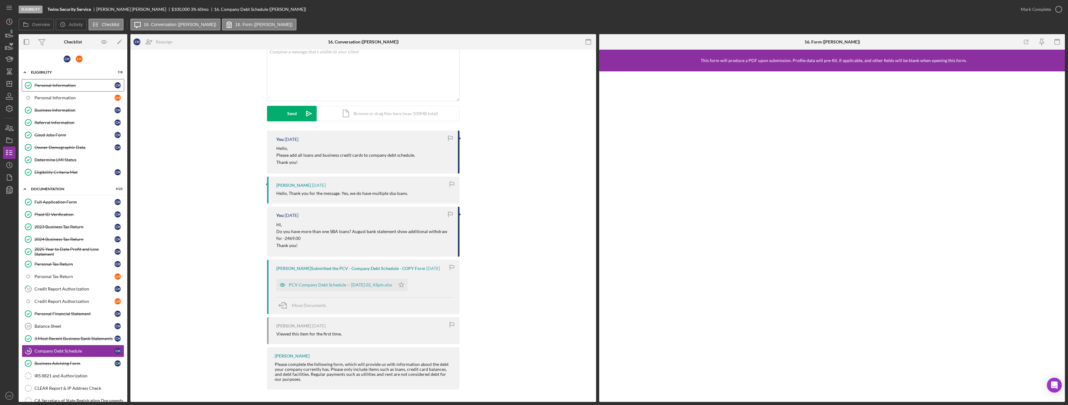
click at [70, 82] on link "Personal Information Personal Information C H" at bounding box center [73, 85] width 102 height 12
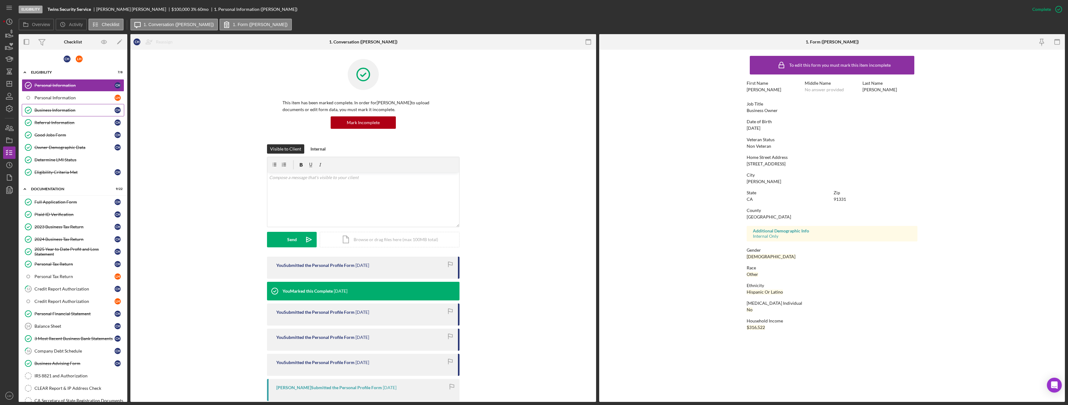
click at [71, 107] on link "Business Information Business Information C H" at bounding box center [73, 110] width 102 height 12
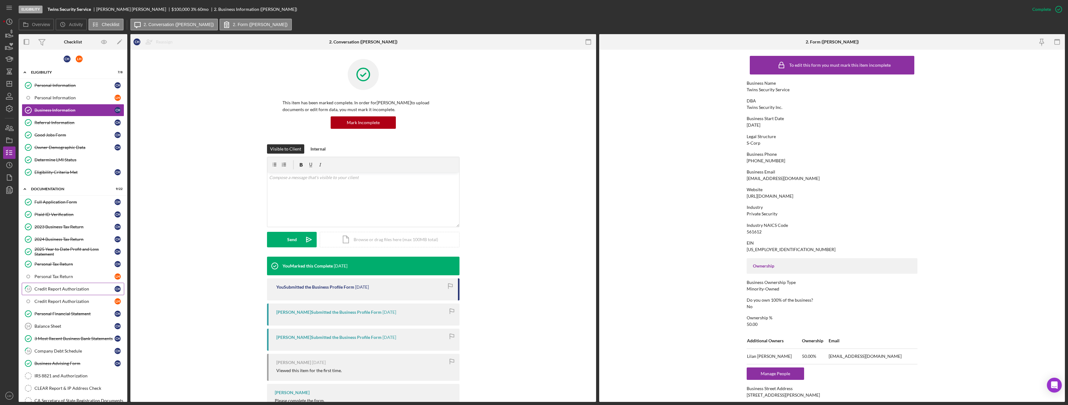
click at [70, 284] on link "12 Credit Report Authorization C H" at bounding box center [73, 289] width 102 height 12
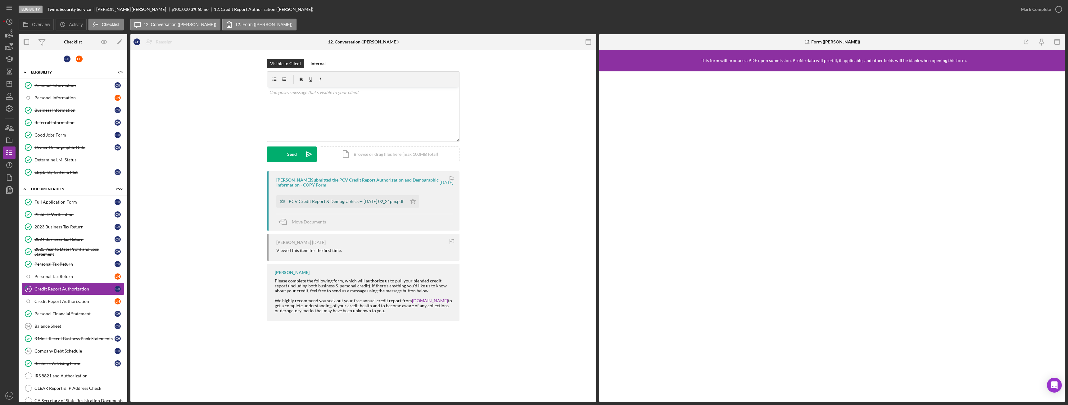
click at [382, 203] on div "PCV Credit Report & Demographics -- 2025-09-15 02_21pm.pdf" at bounding box center [346, 201] width 115 height 5
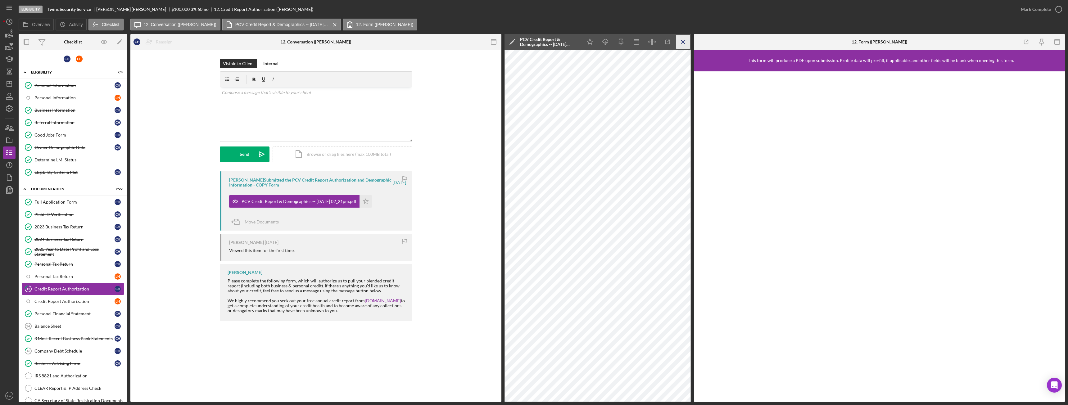
click at [682, 42] on icon "Icon/Menu Close" at bounding box center [683, 42] width 14 height 14
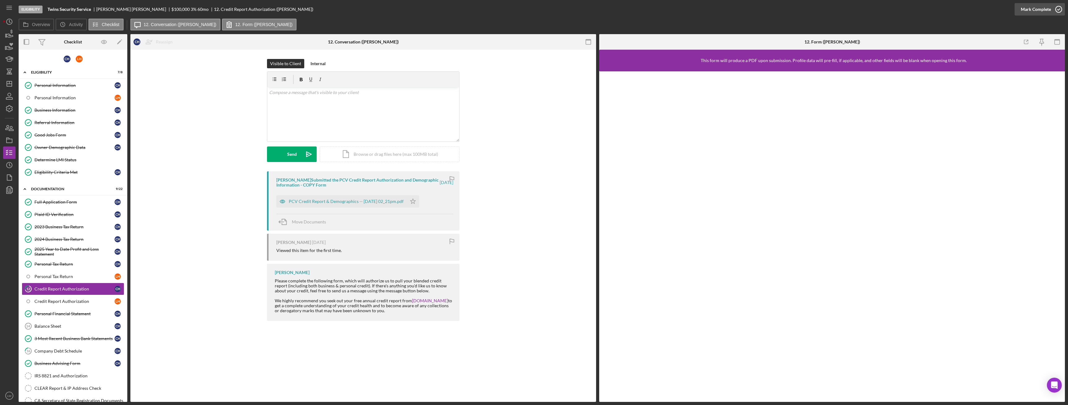
click at [1033, 9] on div "Mark Complete" at bounding box center [1036, 9] width 30 height 12
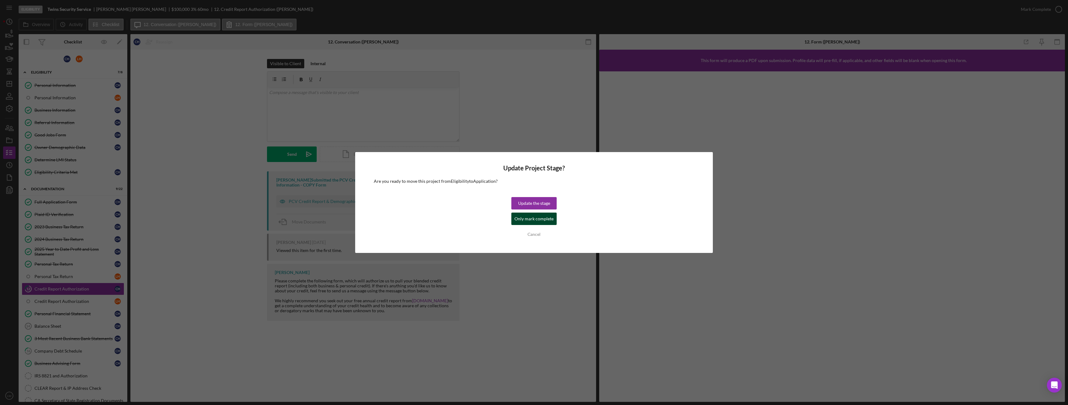
click at [540, 222] on div "Only mark complete" at bounding box center [534, 219] width 39 height 12
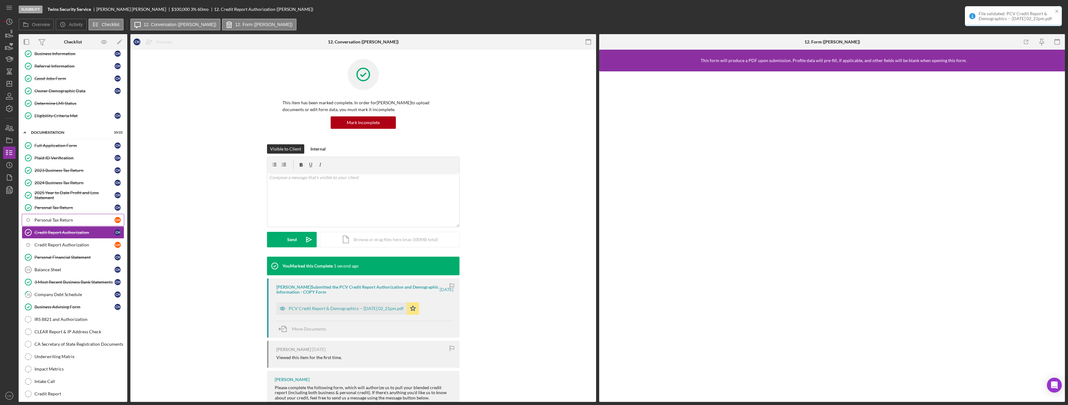
scroll to position [62, 0]
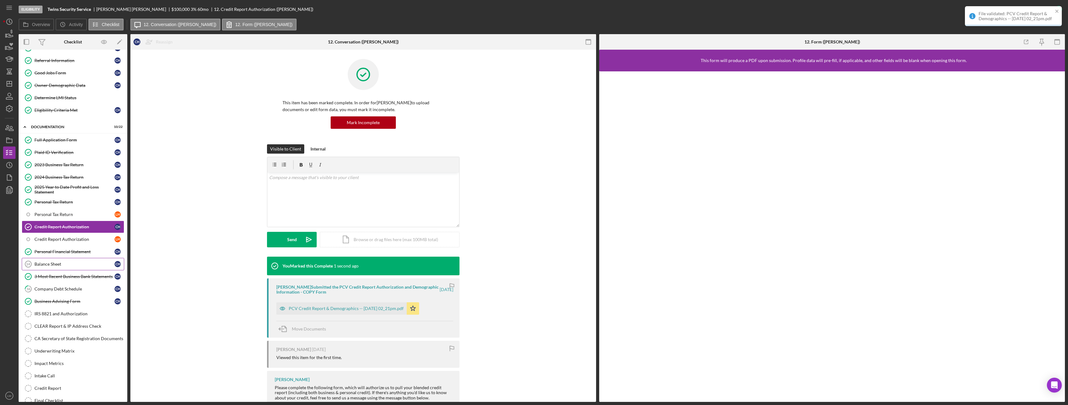
click at [53, 264] on div "Balance Sheet" at bounding box center [74, 264] width 80 height 5
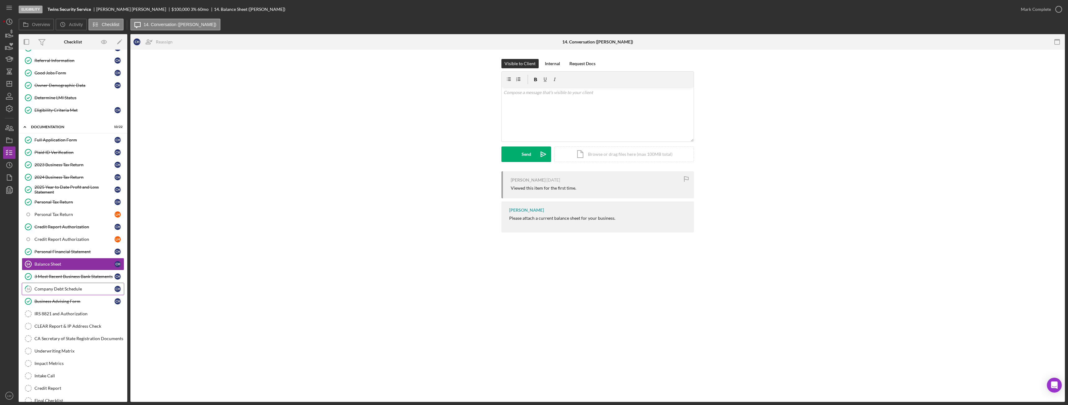
click at [66, 288] on div "Company Debt Schedule" at bounding box center [74, 289] width 80 height 5
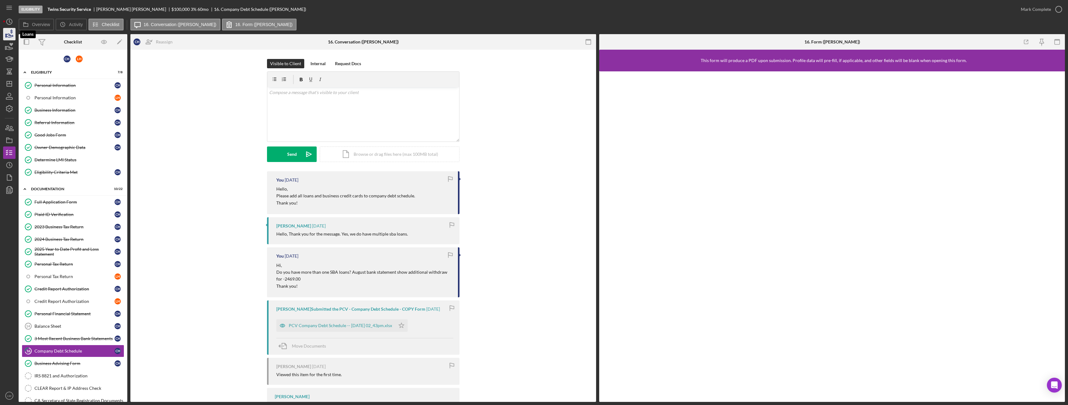
click at [11, 33] on icon "button" at bounding box center [10, 34] width 16 height 16
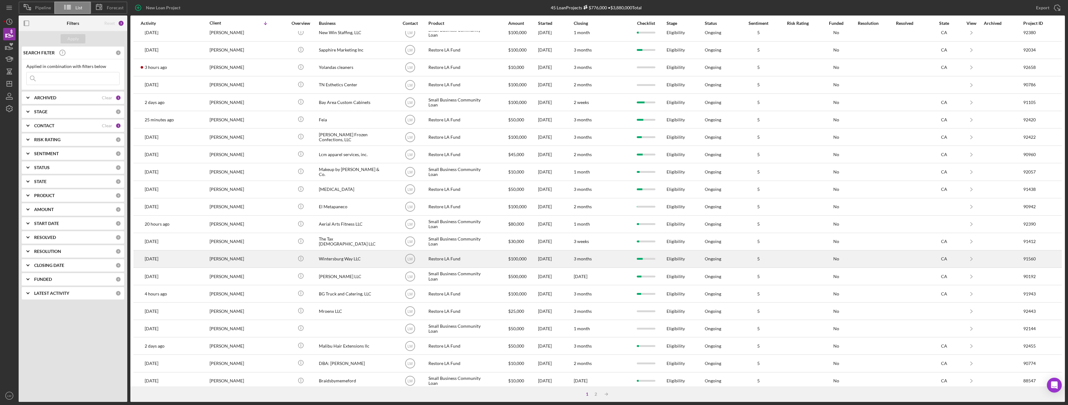
scroll to position [83, 0]
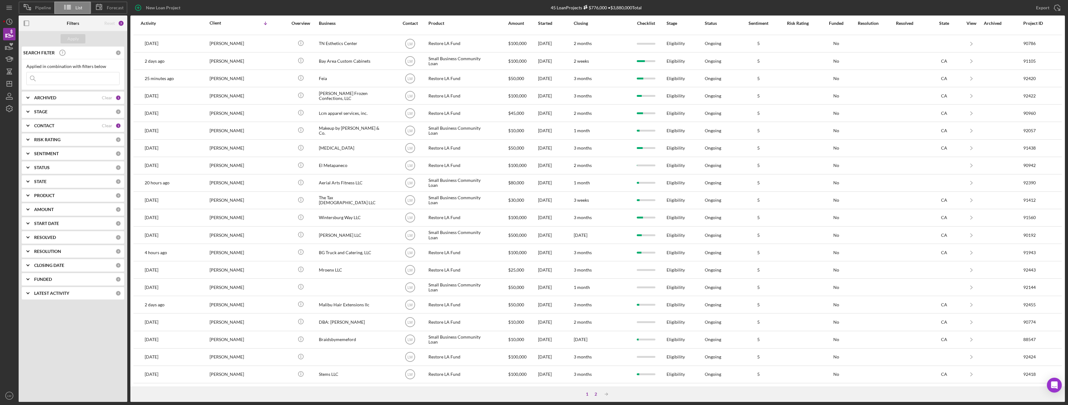
click at [596, 395] on div "2" at bounding box center [596, 394] width 9 height 5
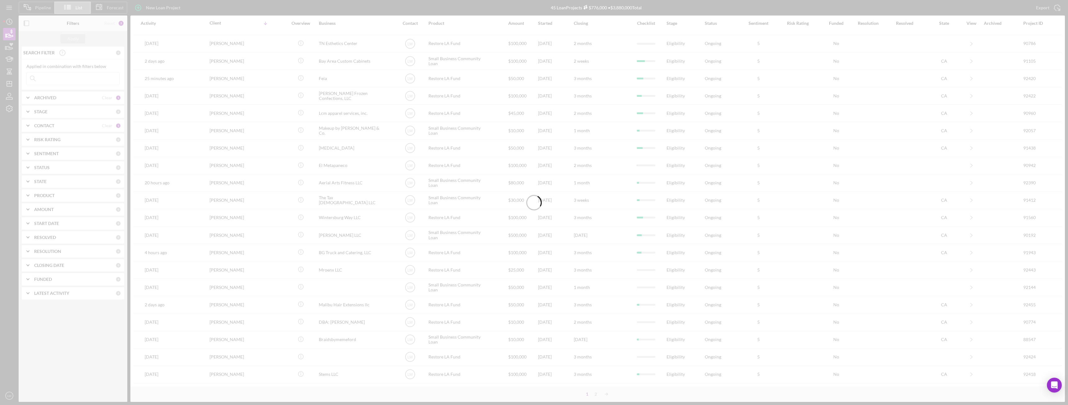
scroll to position [0, 0]
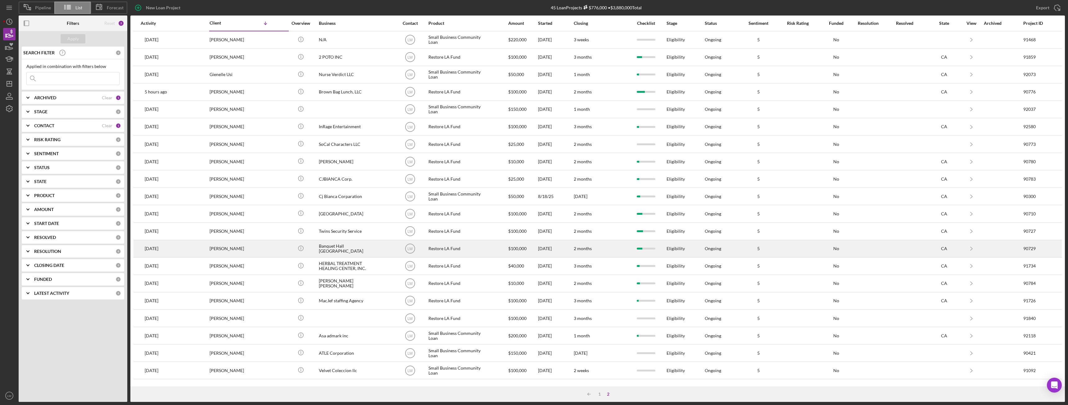
click at [242, 249] on div "Celso Hernandez" at bounding box center [241, 249] width 62 height 16
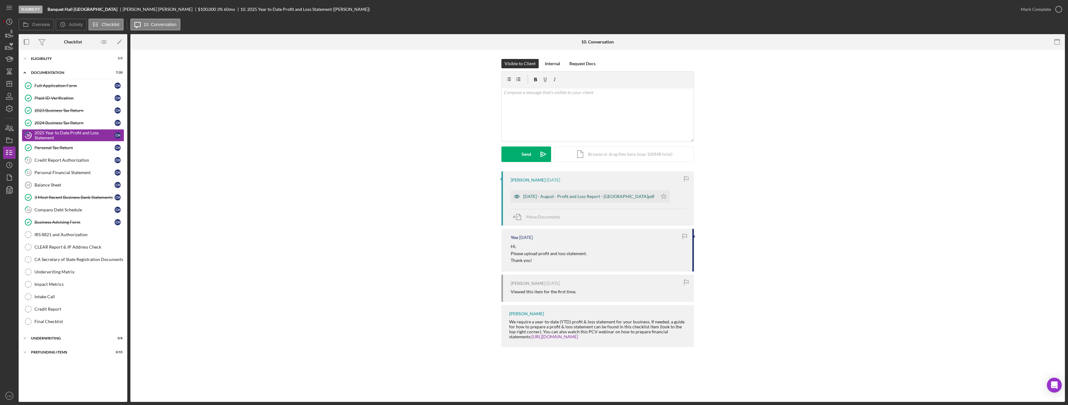
click at [562, 194] on div "2025 Jan - August - Profit and Loss Report - Bqt Hall.pdf" at bounding box center [588, 196] width 131 height 5
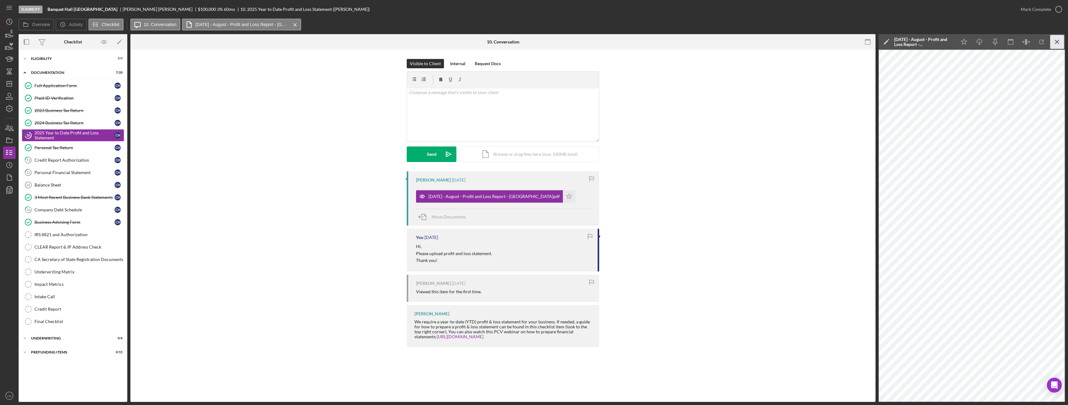
click at [1059, 45] on icon "Icon/Menu Close" at bounding box center [1058, 42] width 14 height 14
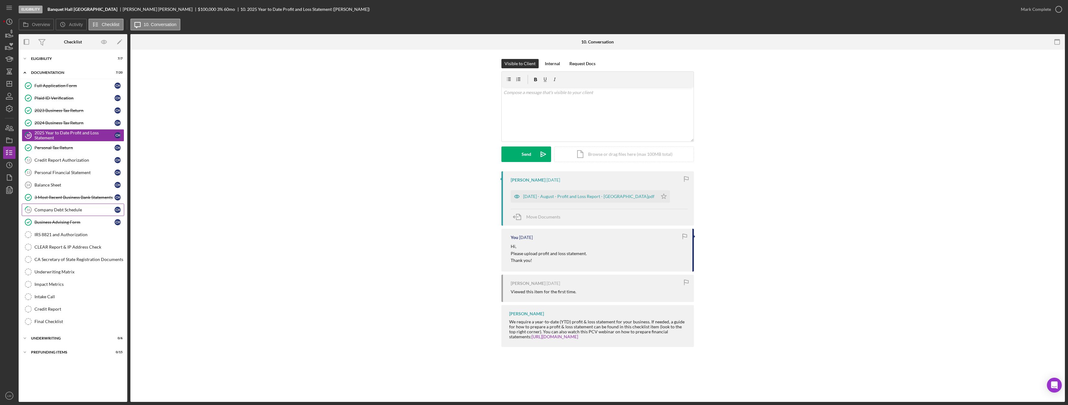
click at [48, 211] on div "Company Debt Schedule" at bounding box center [74, 209] width 80 height 5
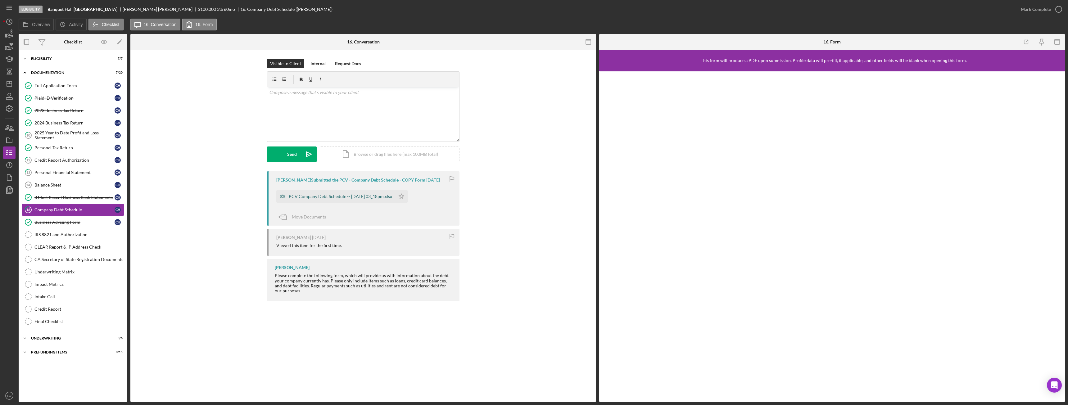
click at [313, 195] on div "PCV Company Debt Schedule -- 2025-09-15 03_18pm.xlsx" at bounding box center [340, 196] width 103 height 5
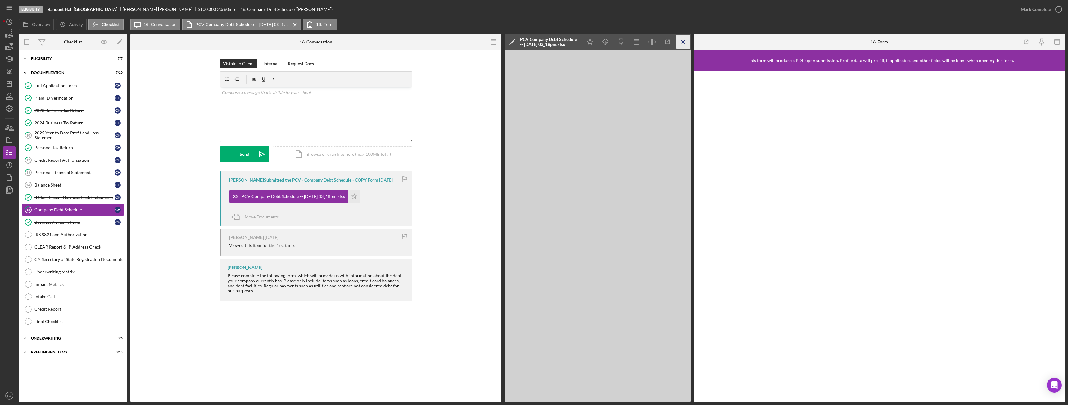
click at [684, 43] on line "button" at bounding box center [682, 41] width 3 height 3
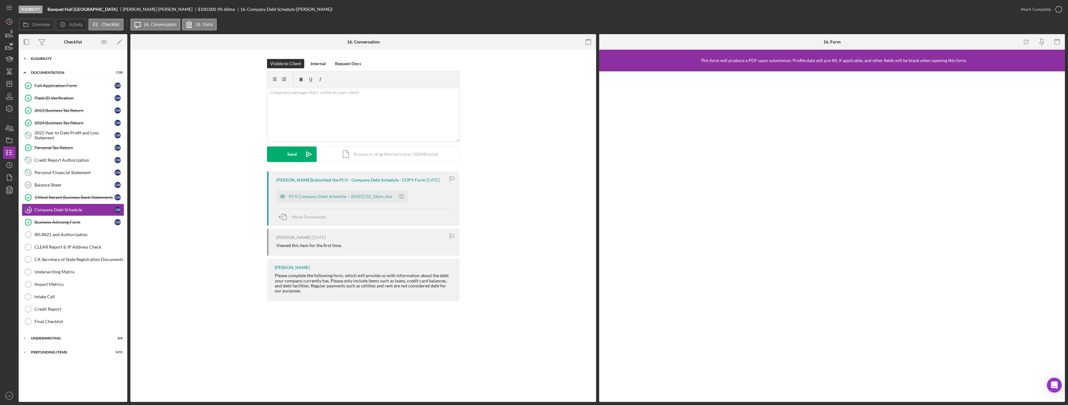
click at [55, 60] on div "Eligibility" at bounding box center [75, 59] width 89 height 4
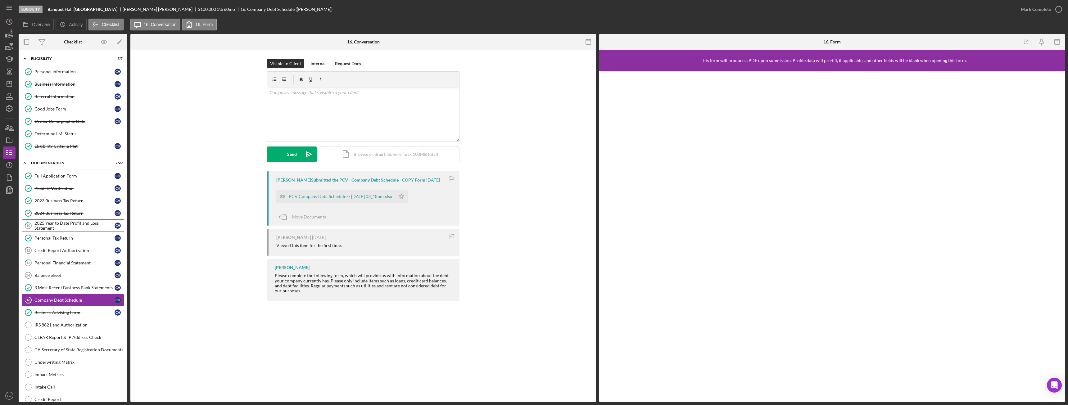
click at [76, 226] on div "2025 Year to Date Profit and Loss Statement" at bounding box center [74, 226] width 80 height 10
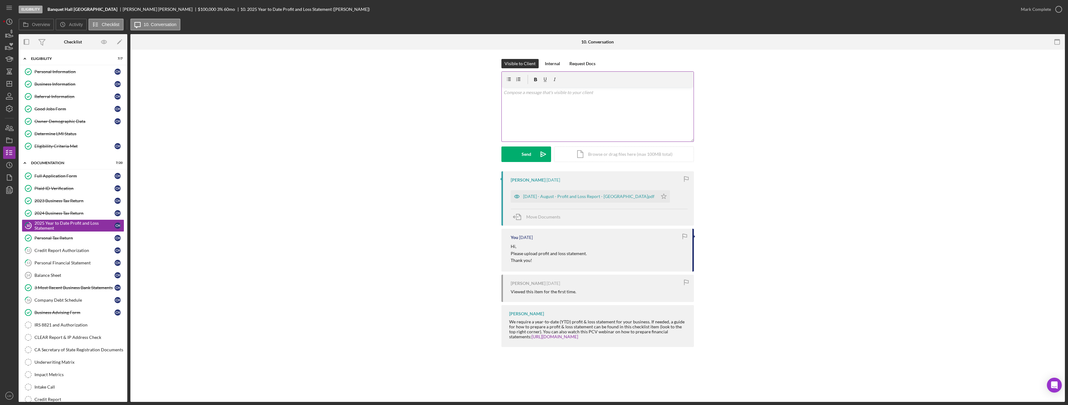
click at [571, 122] on div "v Color teal Color pink Remove color Add row above Add row below Add column bef…" at bounding box center [598, 114] width 192 height 54
click at [525, 161] on div "Send" at bounding box center [527, 155] width 10 height 16
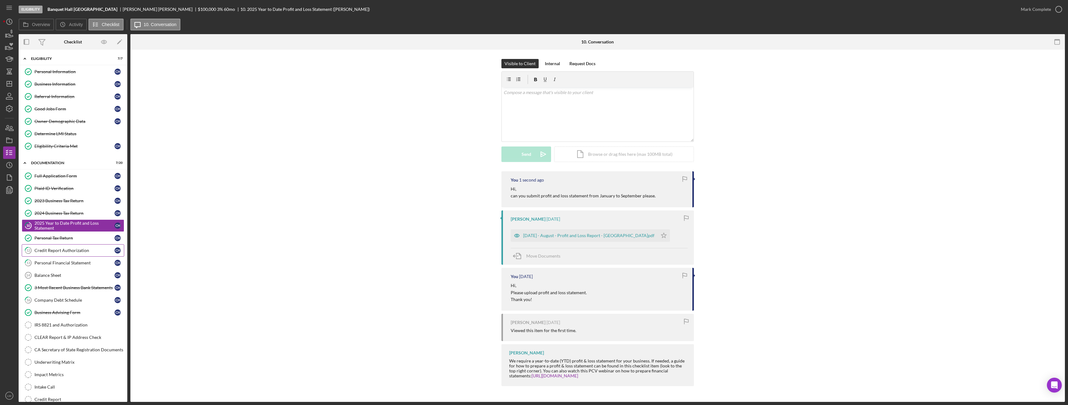
click at [65, 252] on div "Credit Report Authorization" at bounding box center [74, 250] width 80 height 5
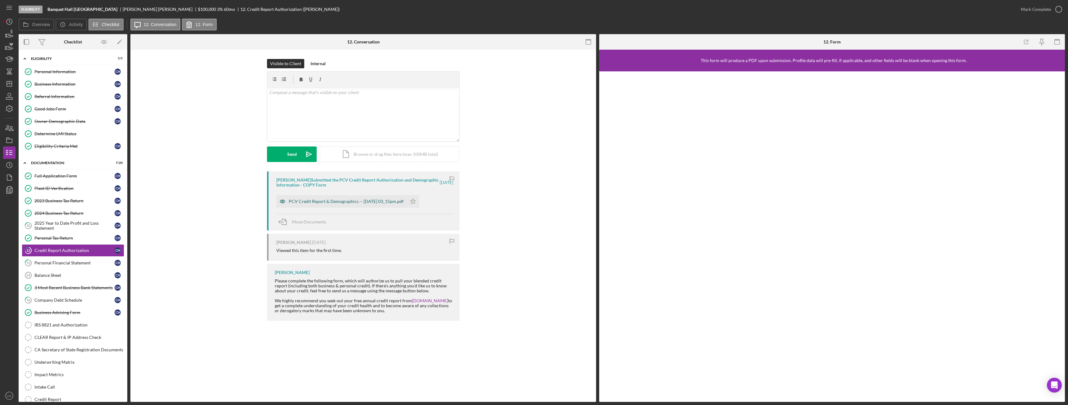
click at [367, 199] on div "PCV Credit Report & Demographics -- 2025-09-15 03_15pm.pdf" at bounding box center [346, 201] width 115 height 5
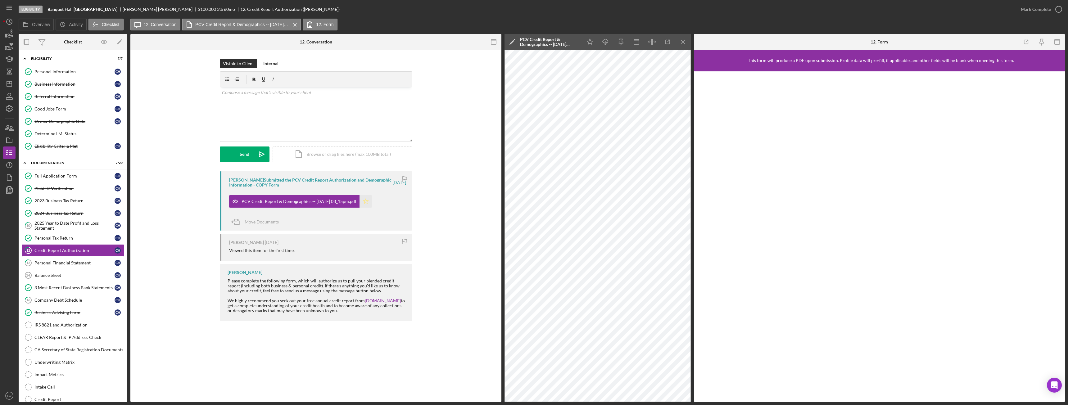
click at [372, 202] on icon "Icon/Star" at bounding box center [366, 201] width 12 height 12
click at [1045, 8] on div "Mark Complete" at bounding box center [1036, 9] width 30 height 12
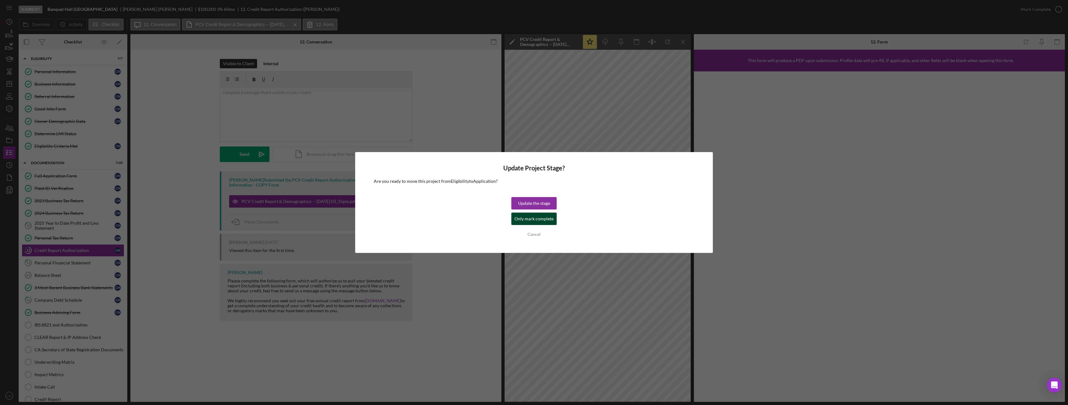
click at [535, 216] on div "Only mark complete" at bounding box center [534, 219] width 39 height 12
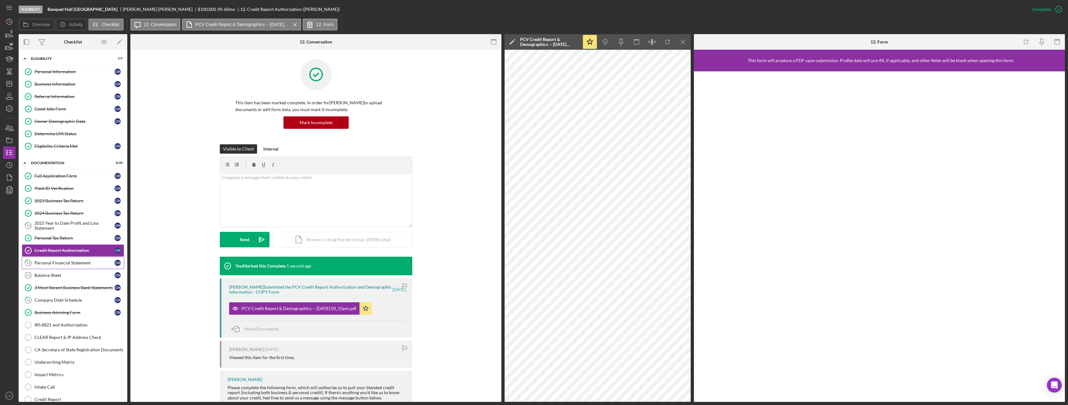
click at [35, 263] on div "Personal Financial Statement" at bounding box center [74, 263] width 80 height 5
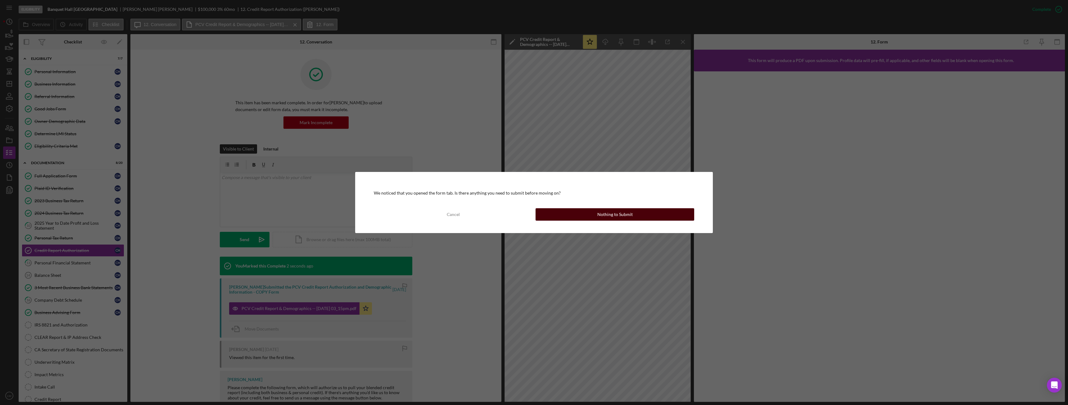
click at [611, 211] on div "Nothing to Submit" at bounding box center [614, 214] width 35 height 12
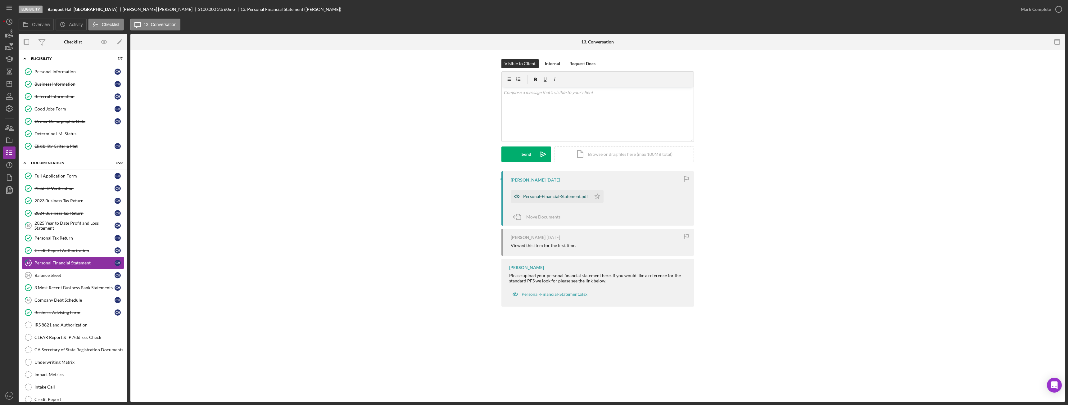
click at [552, 198] on div "Personal-Financial-Statement.pdf" at bounding box center [555, 196] width 65 height 5
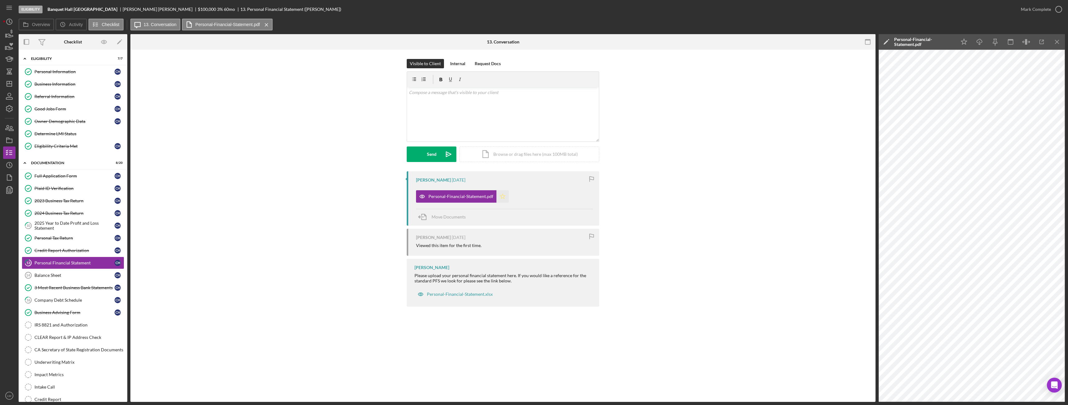
click at [504, 198] on icon "Icon/Star" at bounding box center [503, 196] width 12 height 12
click at [1046, 13] on div "Mark Complete" at bounding box center [1036, 9] width 30 height 12
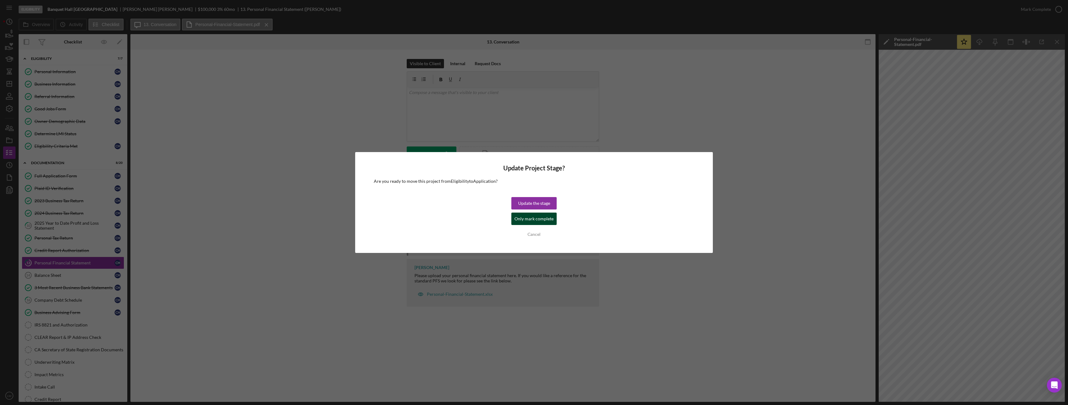
click at [529, 224] on div "Only mark complete" at bounding box center [534, 219] width 39 height 12
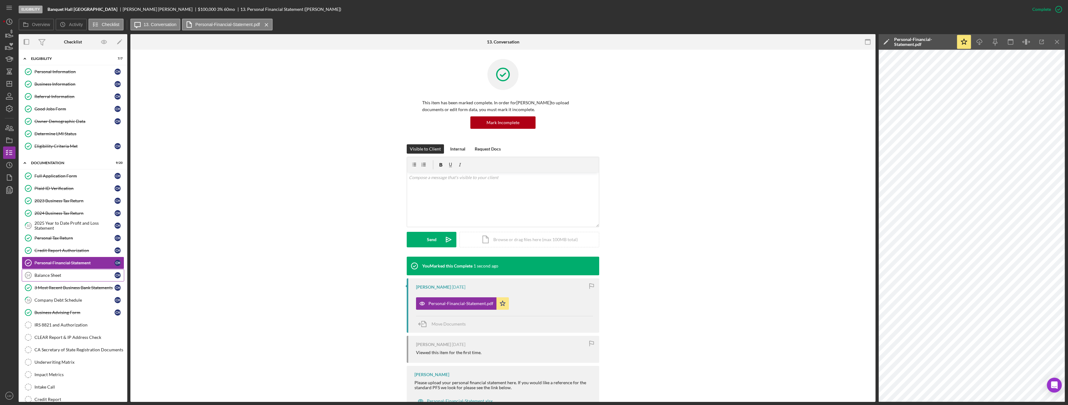
click at [48, 275] on div "Balance Sheet" at bounding box center [74, 275] width 80 height 5
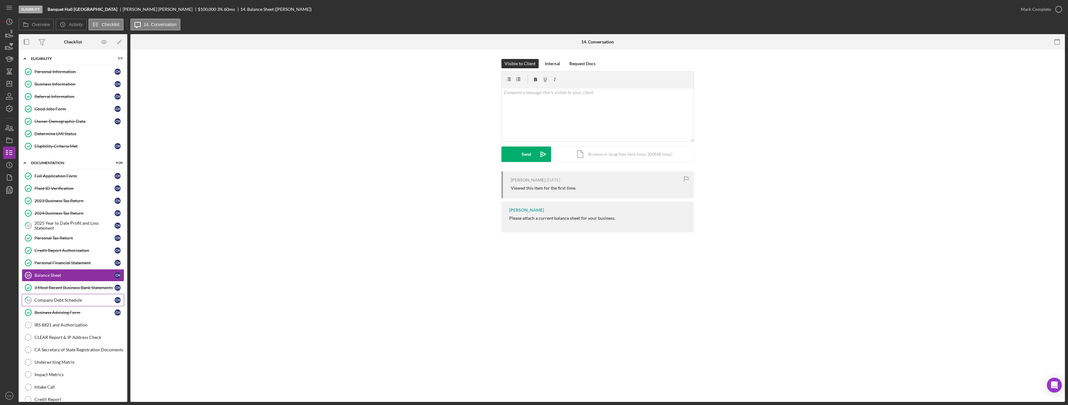
click at [52, 301] on div "Company Debt Schedule" at bounding box center [74, 300] width 80 height 5
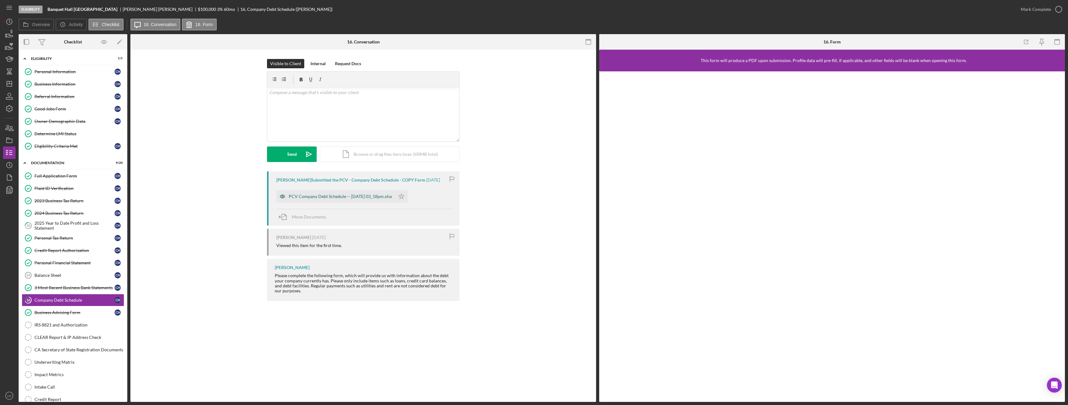
click at [364, 197] on div "PCV Company Debt Schedule -- 2025-09-15 03_18pm.xlsx" at bounding box center [340, 196] width 103 height 5
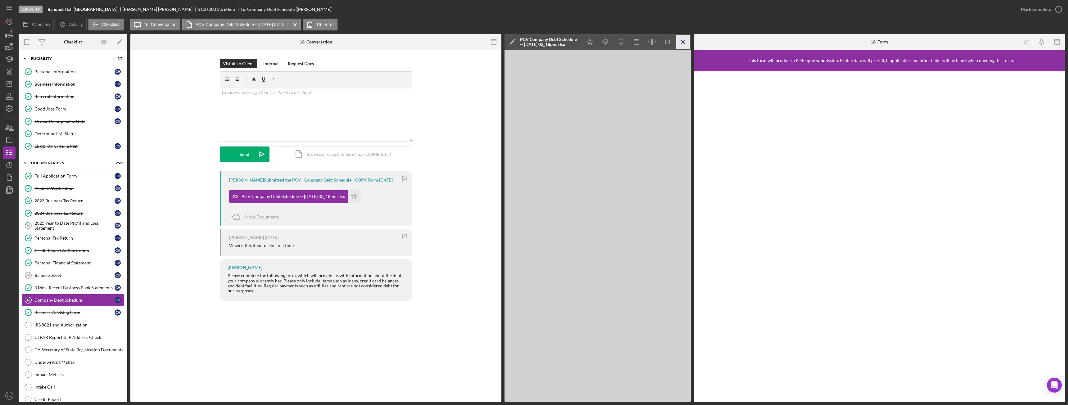
click at [681, 42] on icon "Icon/Menu Close" at bounding box center [683, 42] width 14 height 14
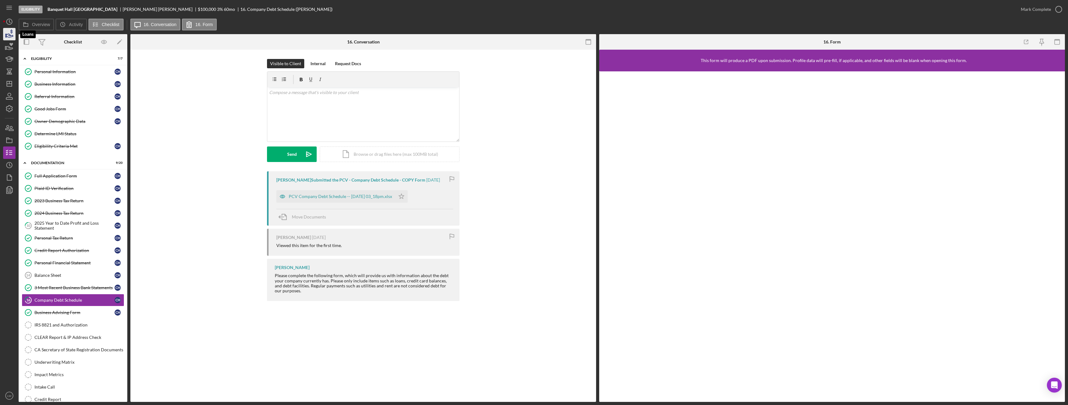
click at [11, 37] on icon "button" at bounding box center [10, 35] width 7 height 3
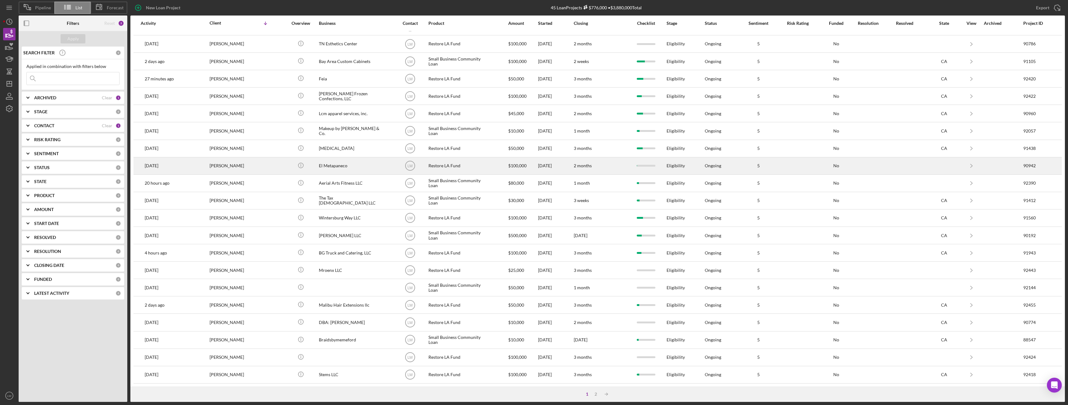
scroll to position [83, 0]
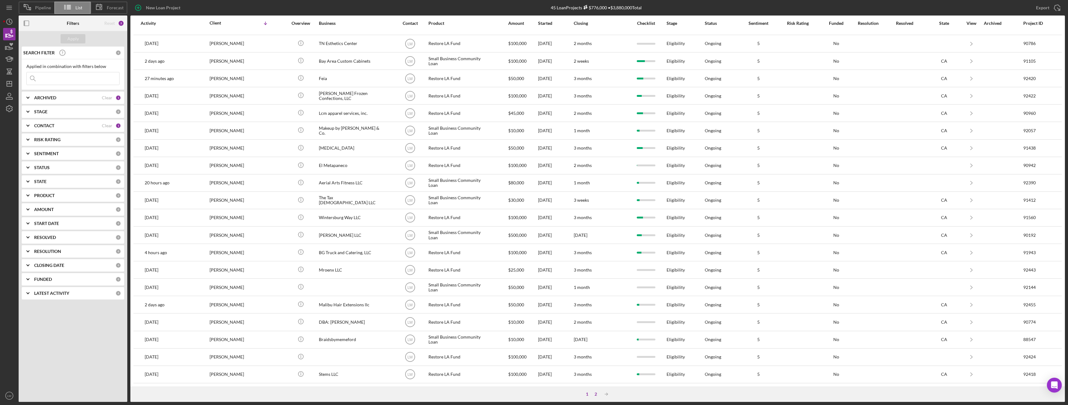
click at [595, 395] on div "2" at bounding box center [596, 394] width 9 height 5
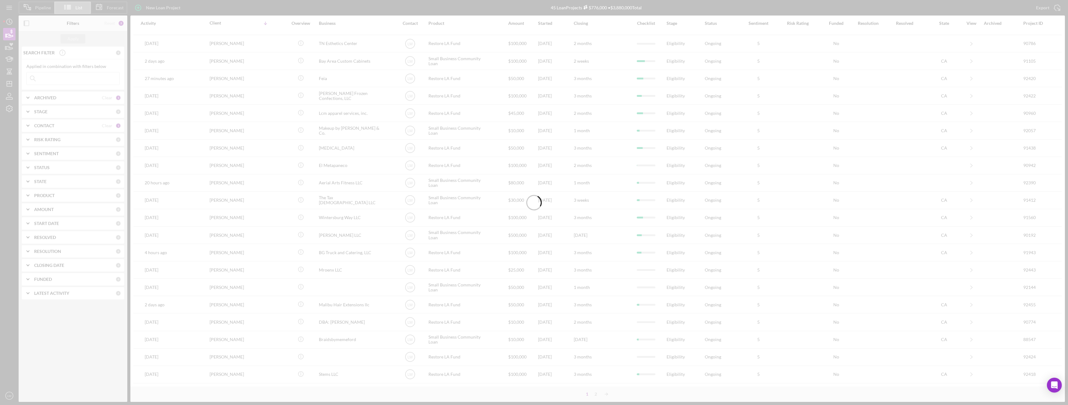
scroll to position [0, 0]
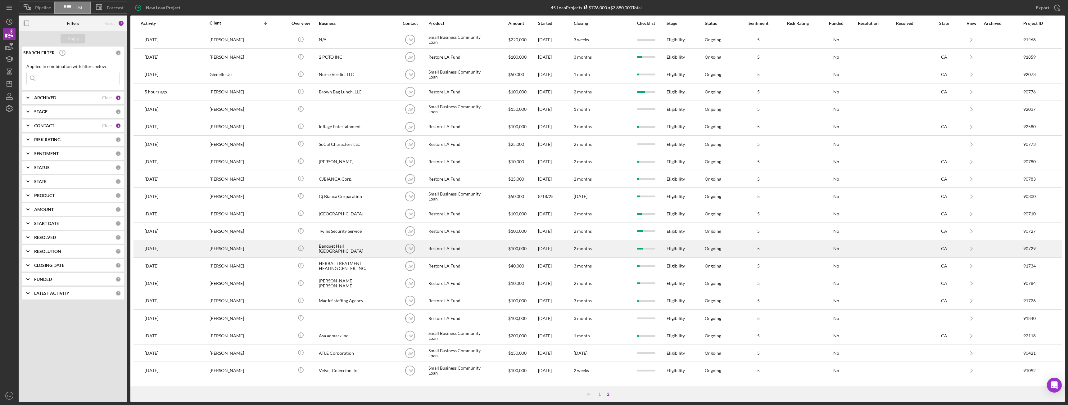
click at [249, 250] on div "Celso Hernandez" at bounding box center [241, 249] width 62 height 16
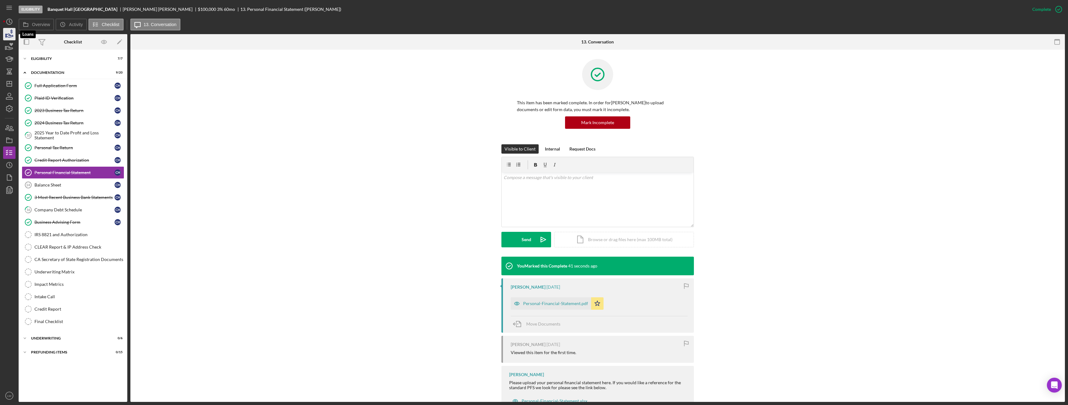
click at [14, 35] on icon "button" at bounding box center [10, 34] width 16 height 16
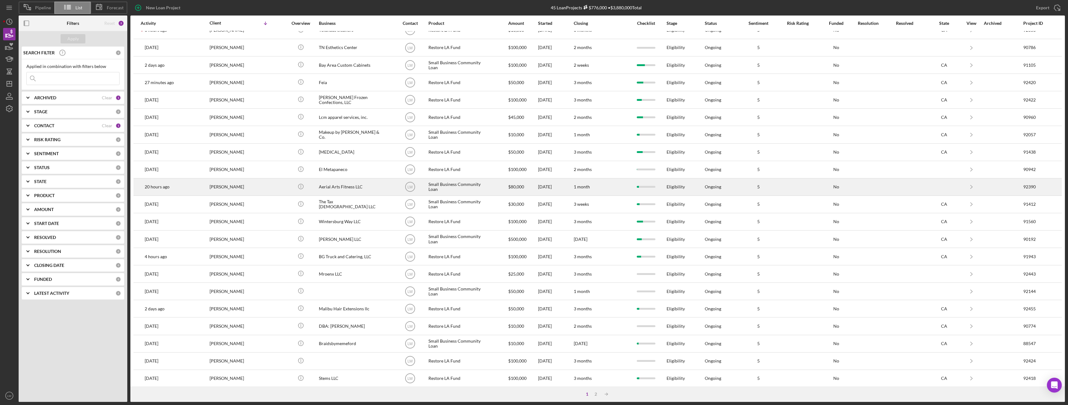
scroll to position [83, 0]
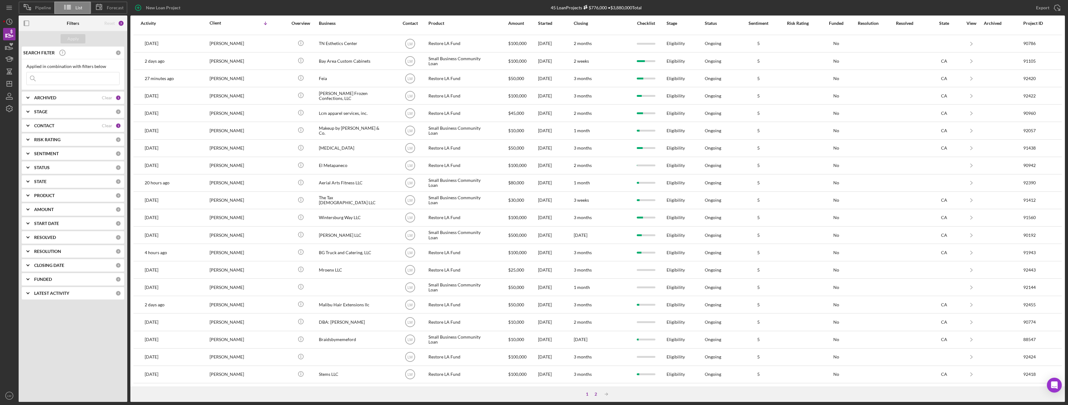
click at [597, 393] on div "2" at bounding box center [596, 394] width 9 height 5
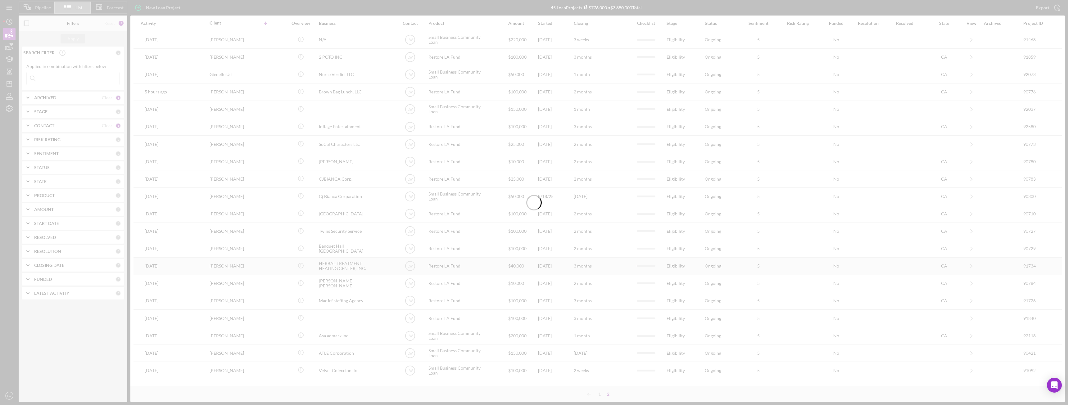
scroll to position [0, 0]
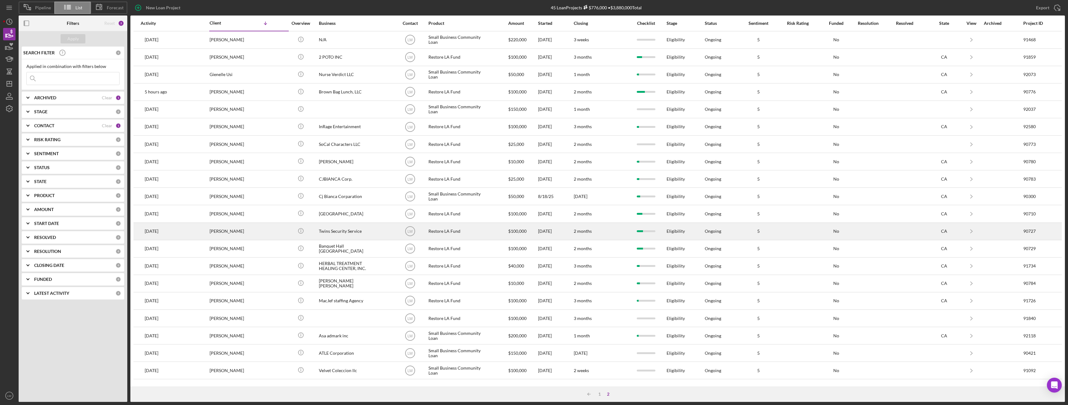
click at [265, 234] on div "Celso Hernandez" at bounding box center [241, 231] width 62 height 16
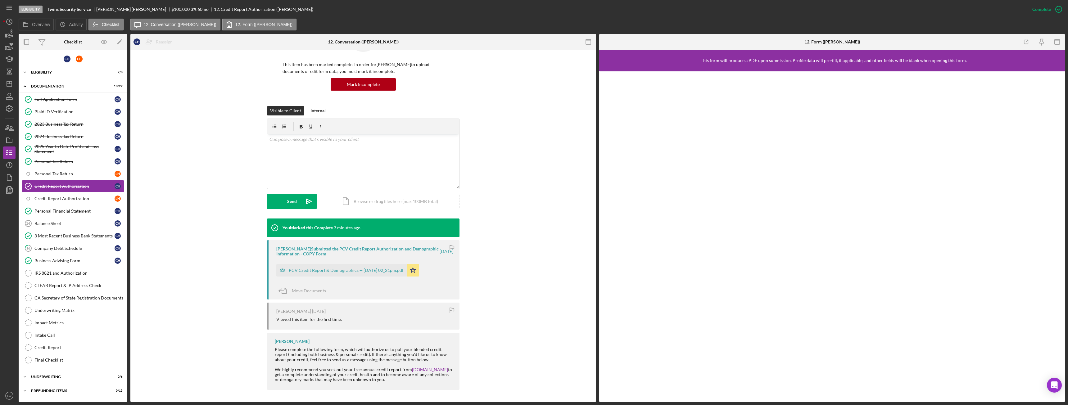
scroll to position [39, 0]
click at [78, 224] on div "Balance Sheet" at bounding box center [74, 223] width 80 height 5
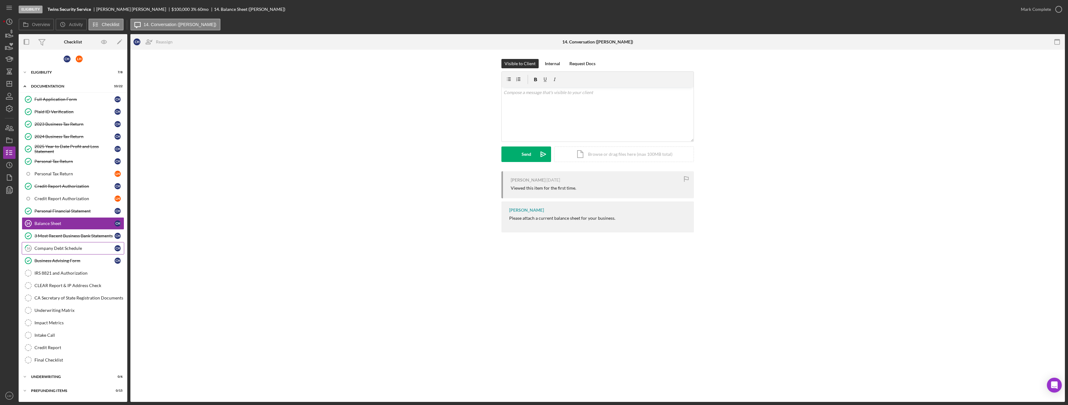
click at [76, 252] on link "16 Company Debt Schedule C H" at bounding box center [73, 248] width 102 height 12
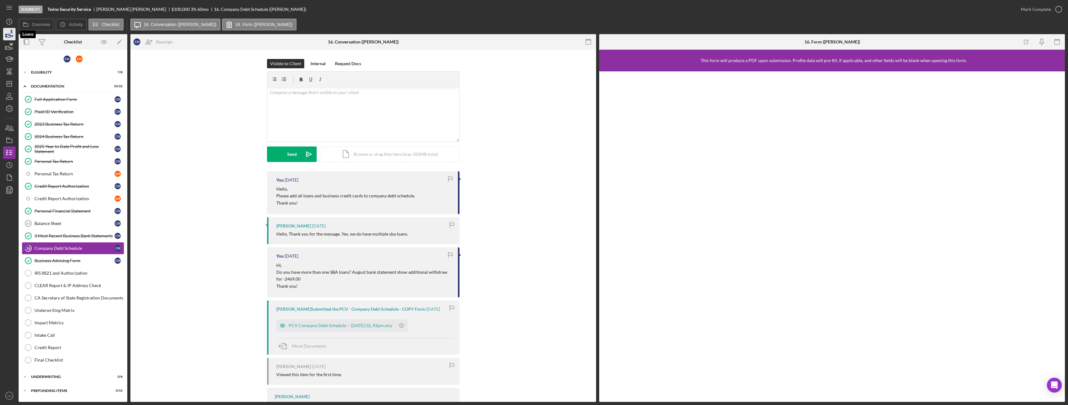
click at [9, 37] on icon "button" at bounding box center [10, 34] width 16 height 16
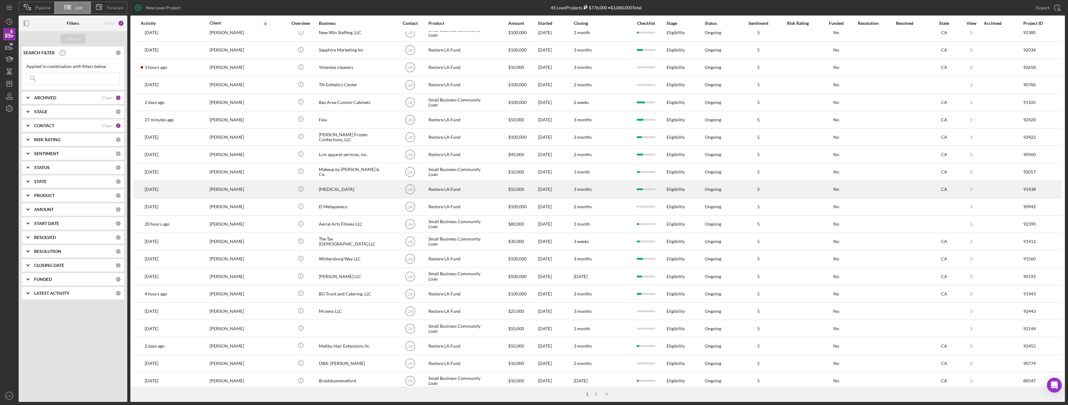
scroll to position [83, 0]
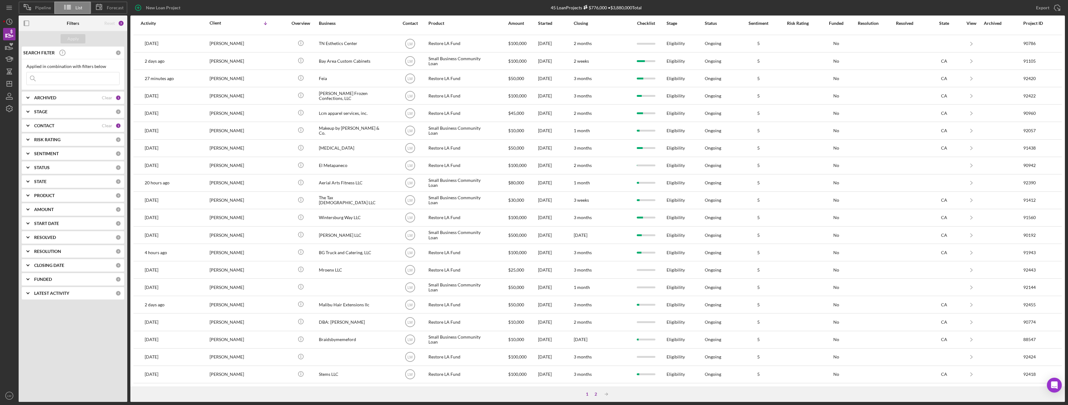
click at [594, 396] on div "2" at bounding box center [596, 394] width 9 height 5
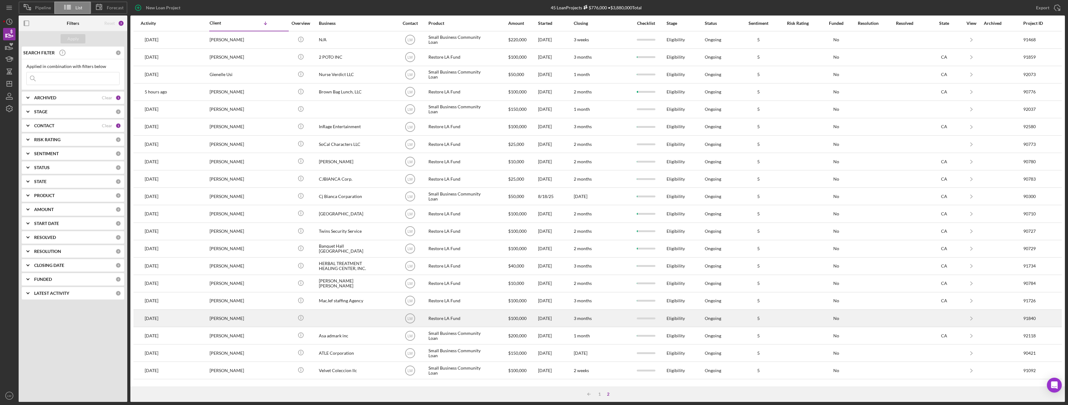
scroll to position [0, 0]
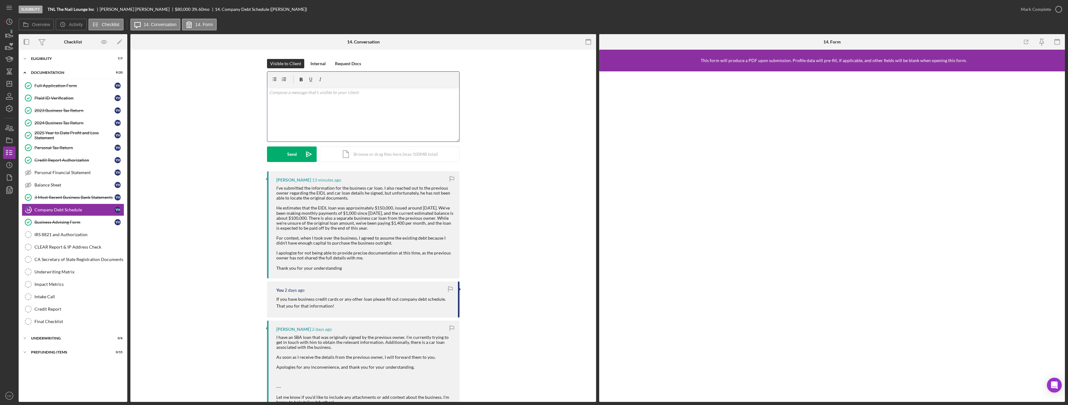
click at [398, 118] on div "v Color teal Color pink Remove color Add row above Add row below Add column bef…" at bounding box center [363, 114] width 192 height 54
drag, startPoint x: 306, startPoint y: 93, endPoint x: 291, endPoint y: 98, distance: 16.5
click at [289, 100] on p "That's ok just add thre loan amount and how much you pay per month on the compa…" at bounding box center [363, 96] width 188 height 14
click at [307, 91] on p "That's ok just add thre loan amount and how much you pay per month on the compa…" at bounding box center [363, 96] width 188 height 14
click at [330, 101] on p "That's ok just add the loan amount and how much you pay per month on the compan…" at bounding box center [363, 96] width 188 height 14
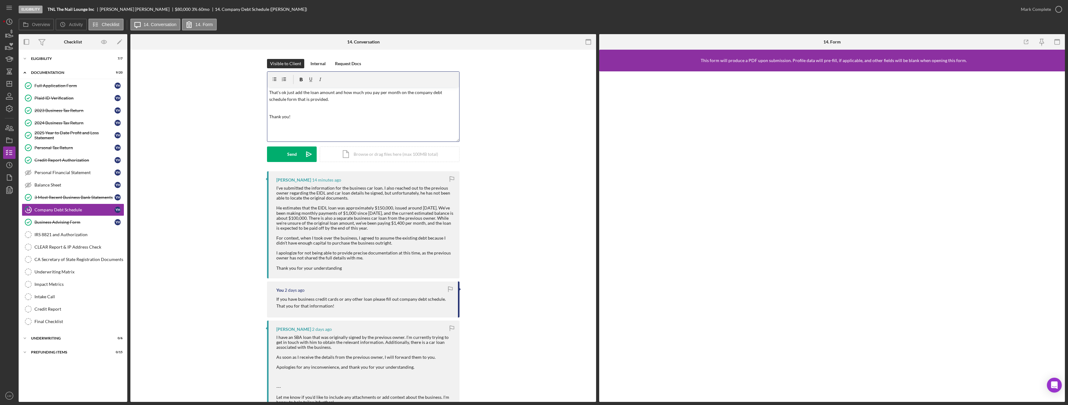
click at [348, 104] on div "v Color teal Color pink Remove color Add row above Add row below Add column bef…" at bounding box center [363, 114] width 192 height 54
click at [341, 97] on p "That's ok just add the loan amount and how much you pay per month on the compan…" at bounding box center [363, 96] width 188 height 14
click at [274, 156] on button "Send Icon/icon-invite-send" at bounding box center [292, 155] width 50 height 16
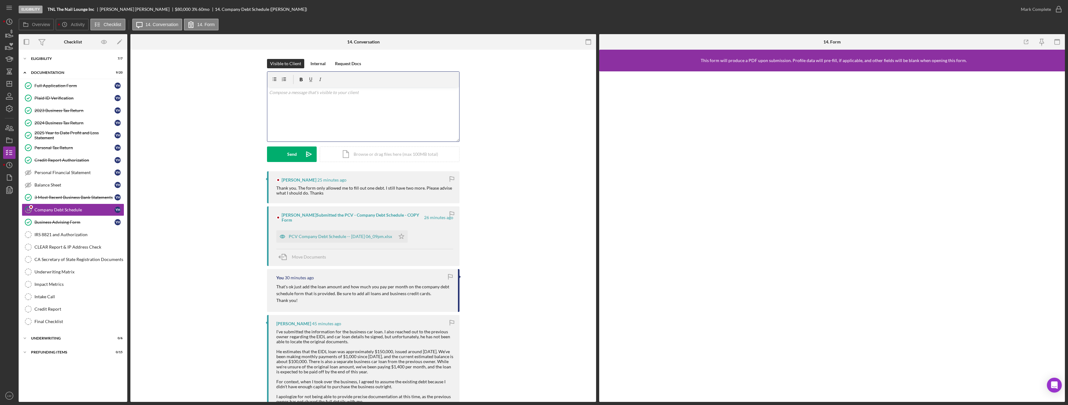
click at [368, 120] on div "v Color teal Color pink Remove color Add row above Add row below Add column bef…" at bounding box center [363, 114] width 192 height 54
click at [293, 149] on div "Send" at bounding box center [292, 155] width 10 height 16
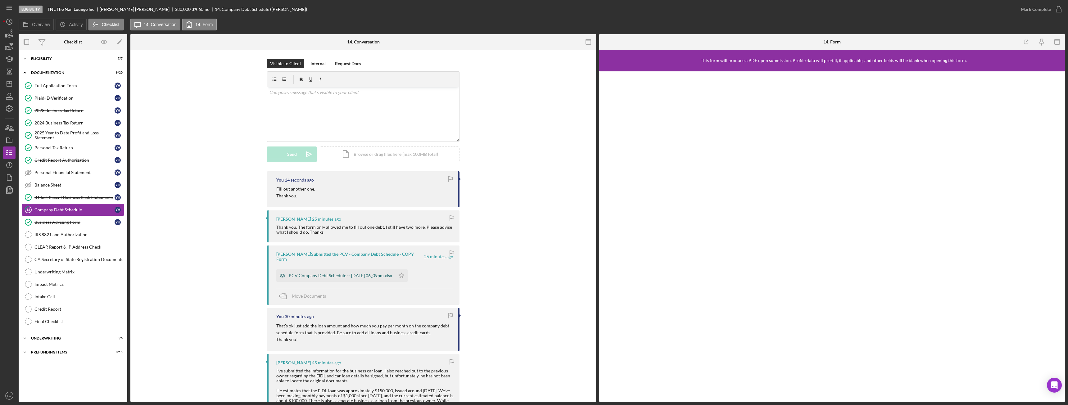
click at [360, 273] on div "PCV Company Debt Schedule -- [DATE] 06_09pm.xlsx" at bounding box center [340, 275] width 103 height 5
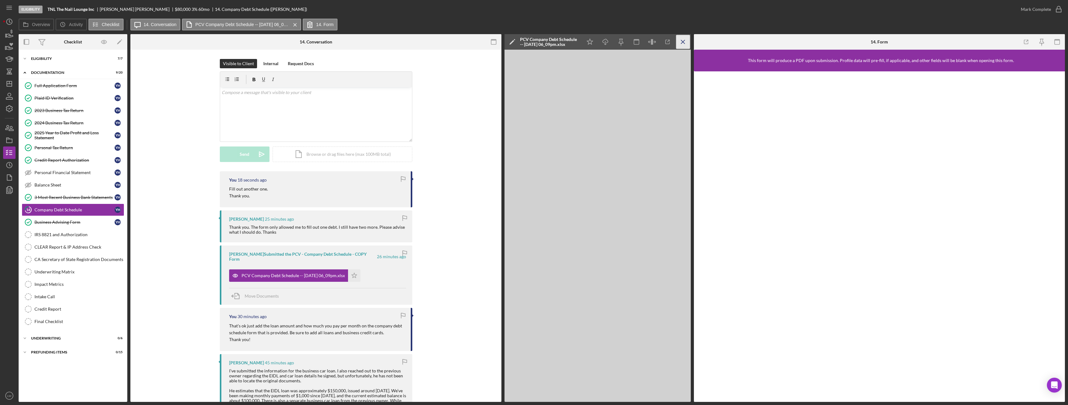
click at [683, 41] on icon "Icon/Menu Close" at bounding box center [683, 42] width 14 height 14
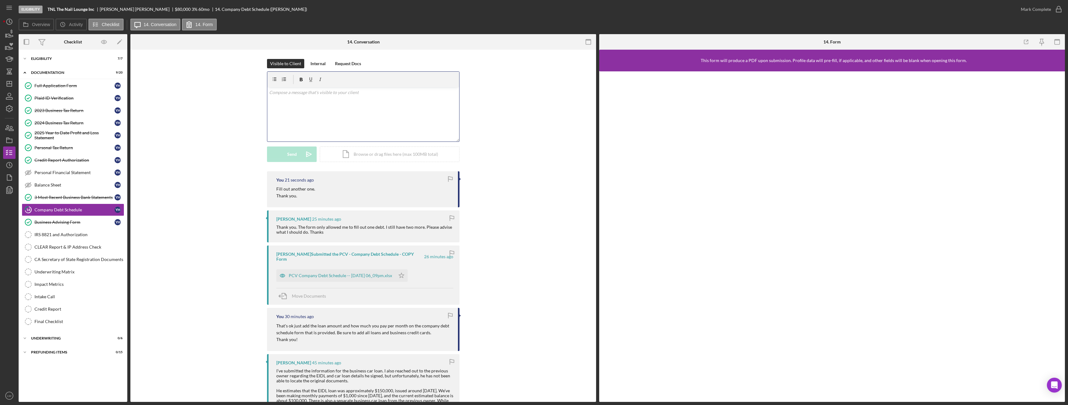
click at [382, 106] on div "v Color teal Color pink Remove color Add row above Add row below Add column bef…" at bounding box center [363, 114] width 192 height 54
click p "You will have to fill them out separately."
click button "Send Icon/icon-invite-send"
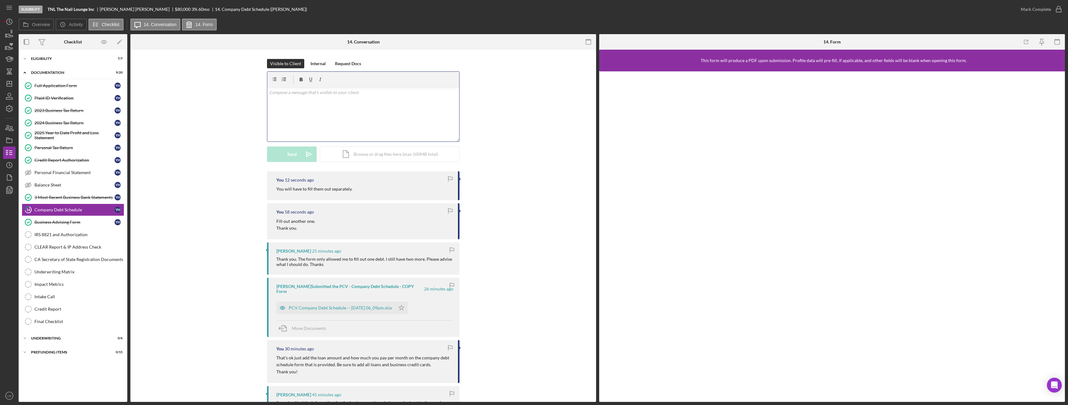
click div "v Color teal Color pink Remove color Add row above Add row below Add column bef…"
click p "I'm sorry you will click on"
click button "Send Icon/icon-invite-send"
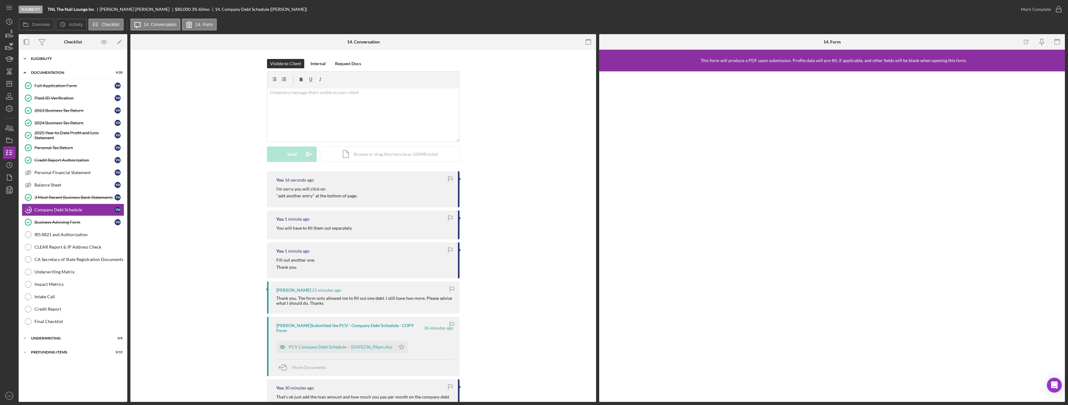
click div "Icon/Expander Eligibility 7 / 7"
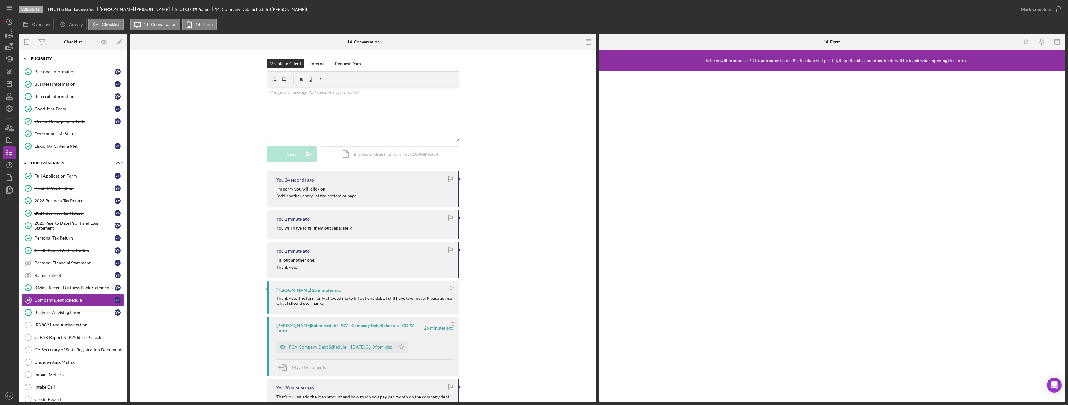
click div "Eligibility"
